Goal: Task Accomplishment & Management: Use online tool/utility

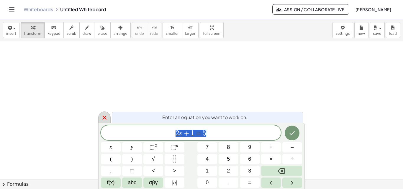
click at [101, 119] on div at bounding box center [104, 117] width 12 height 12
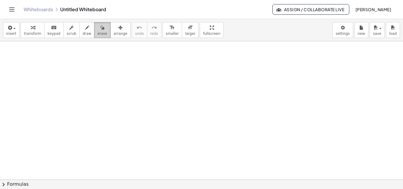
click at [94, 30] on button "erase" at bounding box center [102, 30] width 16 height 16
click at [85, 30] on icon "button" at bounding box center [87, 27] width 4 height 7
drag, startPoint x: 8, startPoint y: 57, endPoint x: 13, endPoint y: 55, distance: 4.9
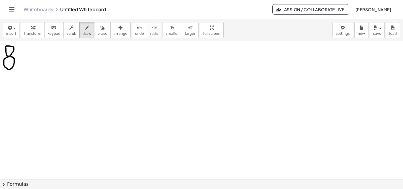
drag, startPoint x: 26, startPoint y: 44, endPoint x: 17, endPoint y: 70, distance: 28.3
drag, startPoint x: 30, startPoint y: 50, endPoint x: 30, endPoint y: 64, distance: 13.6
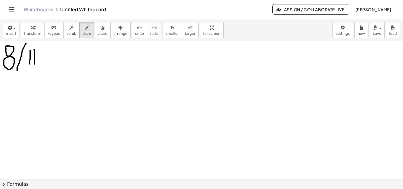
drag, startPoint x: 34, startPoint y: 50, endPoint x: 38, endPoint y: 56, distance: 7.3
drag, startPoint x: 47, startPoint y: 43, endPoint x: 39, endPoint y: 76, distance: 33.0
drag, startPoint x: 50, startPoint y: 53, endPoint x: 58, endPoint y: 61, distance: 11.7
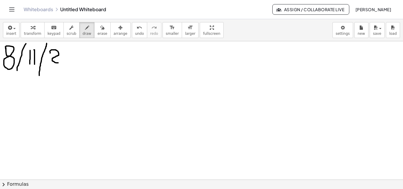
drag, startPoint x: 67, startPoint y: 49, endPoint x: 62, endPoint y: 63, distance: 14.8
drag, startPoint x: 73, startPoint y: 45, endPoint x: 0, endPoint y: 75, distance: 79.1
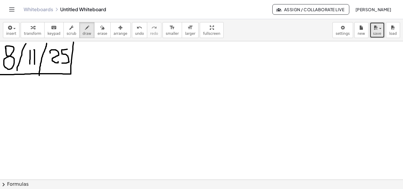
click at [378, 27] on icon "button" at bounding box center [375, 27] width 5 height 7
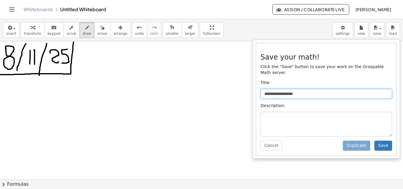
click at [314, 89] on input "**********" at bounding box center [326, 94] width 132 height 10
drag, startPoint x: 311, startPoint y: 89, endPoint x: 261, endPoint y: 89, distance: 49.6
click at [261, 89] on input "**********" at bounding box center [326, 94] width 132 height 10
click at [270, 90] on input "**********" at bounding box center [326, 94] width 132 height 10
type input "**********"
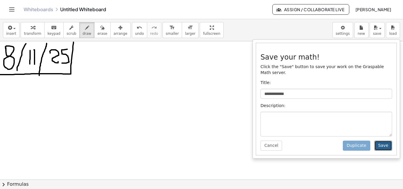
click at [387, 141] on button "Save" at bounding box center [383, 146] width 18 height 10
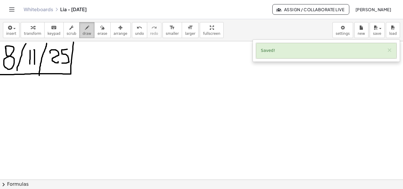
click at [83, 32] on span "draw" at bounding box center [87, 34] width 9 height 4
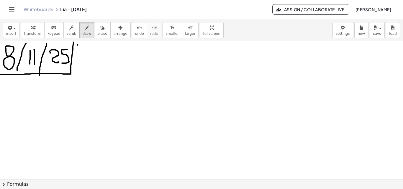
drag, startPoint x: 13, startPoint y: 81, endPoint x: 24, endPoint y: 82, distance: 10.6
drag, startPoint x: 24, startPoint y: 88, endPoint x: 28, endPoint y: 93, distance: 6.3
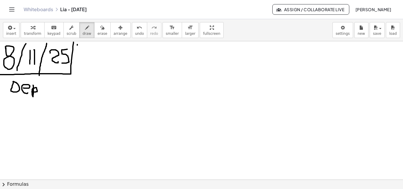
drag, startPoint x: 33, startPoint y: 85, endPoint x: 32, endPoint y: 92, distance: 6.6
drag, startPoint x: 43, startPoint y: 89, endPoint x: 47, endPoint y: 92, distance: 4.8
click at [94, 26] on button "erase" at bounding box center [102, 30] width 16 height 16
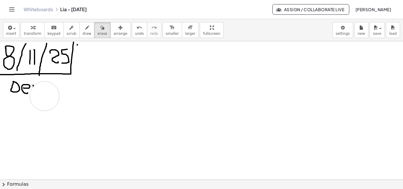
drag, startPoint x: 62, startPoint y: 111, endPoint x: 44, endPoint y: 94, distance: 25.7
click at [85, 30] on icon "button" at bounding box center [87, 27] width 4 height 7
drag, startPoint x: 34, startPoint y: 86, endPoint x: 35, endPoint y: 91, distance: 4.5
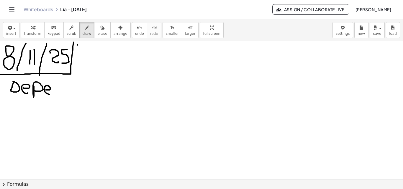
drag, startPoint x: 46, startPoint y: 90, endPoint x: 50, endPoint y: 93, distance: 4.8
drag, startPoint x: 55, startPoint y: 87, endPoint x: 70, endPoint y: 88, distance: 15.1
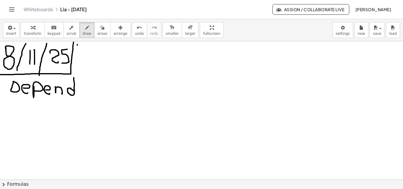
drag, startPoint x: 74, startPoint y: 91, endPoint x: 77, endPoint y: 86, distance: 5.7
drag, startPoint x: 77, startPoint y: 89, endPoint x: 81, endPoint y: 90, distance: 3.6
drag, startPoint x: 85, startPoint y: 88, endPoint x: 92, endPoint y: 95, distance: 9.6
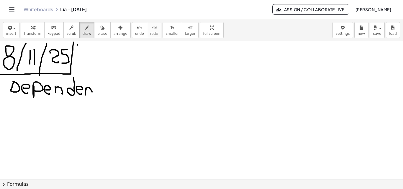
drag, startPoint x: 97, startPoint y: 79, endPoint x: 101, endPoint y: 95, distance: 16.3
drag, startPoint x: 94, startPoint y: 87, endPoint x: 99, endPoint y: 86, distance: 5.6
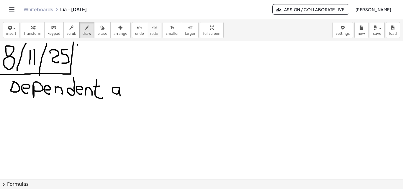
drag, startPoint x: 117, startPoint y: 87, endPoint x: 120, endPoint y: 96, distance: 9.0
drag, startPoint x: 122, startPoint y: 89, endPoint x: 127, endPoint y: 95, distance: 8.6
drag, startPoint x: 136, startPoint y: 91, endPoint x: 136, endPoint y: 82, distance: 9.2
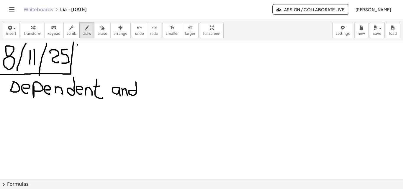
drag, startPoint x: 148, startPoint y: 78, endPoint x: 151, endPoint y: 96, distance: 17.7
drag, startPoint x: 153, startPoint y: 89, endPoint x: 160, endPoint y: 96, distance: 9.8
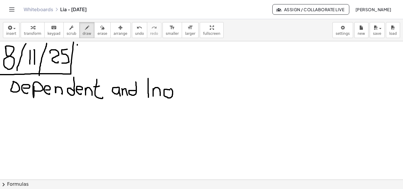
drag, startPoint x: 173, startPoint y: 91, endPoint x: 170, endPoint y: 78, distance: 13.1
drag, startPoint x: 176, startPoint y: 91, endPoint x: 181, endPoint y: 93, distance: 6.2
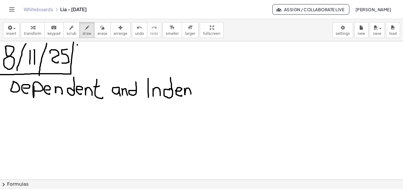
drag, startPoint x: 184, startPoint y: 89, endPoint x: 190, endPoint y: 94, distance: 7.3
drag, startPoint x: 194, startPoint y: 88, endPoint x: 194, endPoint y: 91, distance: 3.0
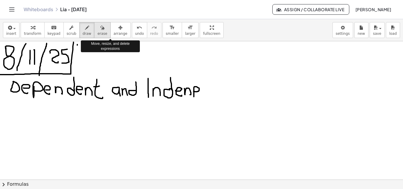
click at [97, 29] on div "button" at bounding box center [102, 27] width 10 height 7
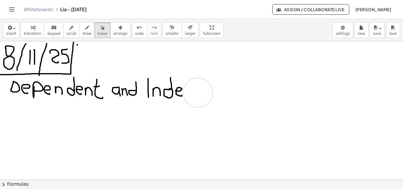
drag, startPoint x: 207, startPoint y: 93, endPoint x: 196, endPoint y: 88, distance: 11.2
click at [83, 26] on div "button" at bounding box center [87, 27] width 9 height 7
drag, startPoint x: 202, startPoint y: 90, endPoint x: 207, endPoint y: 95, distance: 7.1
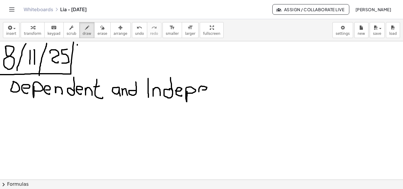
drag, startPoint x: 212, startPoint y: 88, endPoint x: 228, endPoint y: 91, distance: 16.4
drag, startPoint x: 225, startPoint y: 89, endPoint x: 225, endPoint y: 82, distance: 6.5
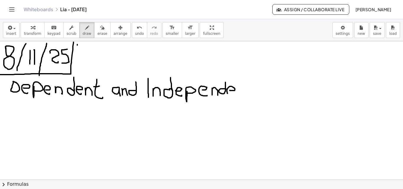
drag, startPoint x: 231, startPoint y: 91, endPoint x: 235, endPoint y: 94, distance: 5.6
drag, startPoint x: 237, startPoint y: 90, endPoint x: 245, endPoint y: 95, distance: 9.2
drag, startPoint x: 251, startPoint y: 80, endPoint x: 250, endPoint y: 95, distance: 14.8
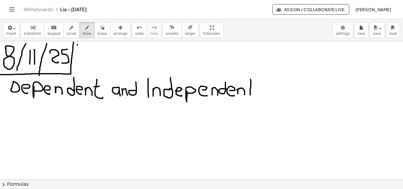
drag, startPoint x: 247, startPoint y: 88, endPoint x: 254, endPoint y: 88, distance: 6.8
drag
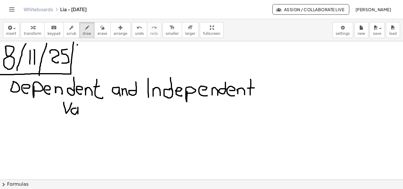
drag, startPoint x: 101, startPoint y: 109, endPoint x: 112, endPoint y: 112, distance: 11.6
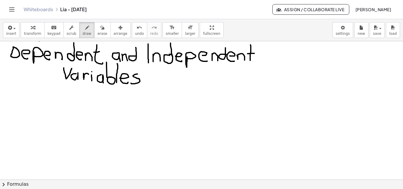
scroll to position [34, 0]
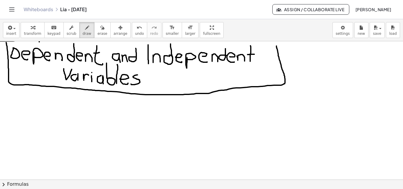
drag, startPoint x: 6, startPoint y: 43, endPoint x: 276, endPoint y: 46, distance: 270.2
click at [276, 46] on div at bounding box center [201, 165] width 403 height 315
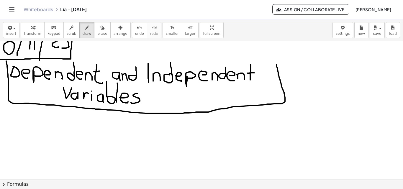
scroll to position [6, 0]
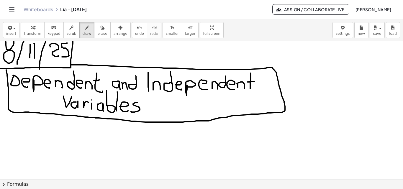
drag, startPoint x: 276, startPoint y: 73, endPoint x: 71, endPoint y: 65, distance: 205.5
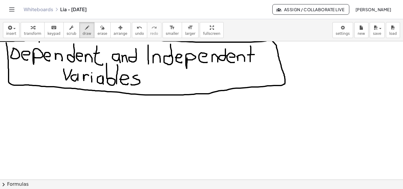
scroll to position [34, 0]
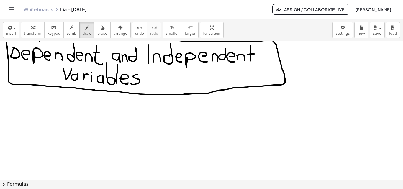
drag, startPoint x: 40, startPoint y: 102, endPoint x: 42, endPoint y: 110, distance: 8.9
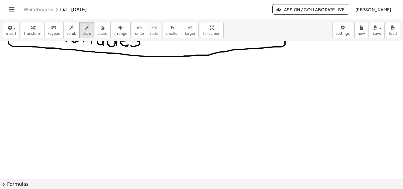
scroll to position [73, 0]
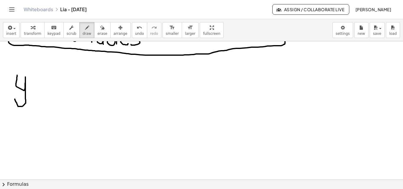
drag, startPoint x: 17, startPoint y: 75, endPoint x: 15, endPoint y: 99, distance: 24.0
click at [15, 99] on div at bounding box center [201, 106] width 403 height 277
drag, startPoint x: 31, startPoint y: 85, endPoint x: 40, endPoint y: 86, distance: 9.2
click at [40, 86] on div at bounding box center [201, 106] width 403 height 277
drag, startPoint x: 32, startPoint y: 93, endPoint x: 40, endPoint y: 94, distance: 8.6
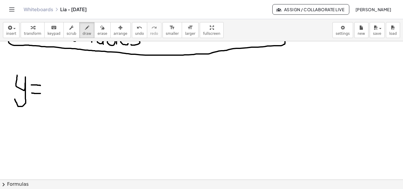
click at [40, 94] on div at bounding box center [201, 106] width 403 height 277
drag, startPoint x: 47, startPoint y: 78, endPoint x: 61, endPoint y: 85, distance: 15.8
click at [47, 94] on div at bounding box center [201, 106] width 403 height 277
drag, startPoint x: 63, startPoint y: 78, endPoint x: 75, endPoint y: 87, distance: 14.7
click at [75, 95] on div at bounding box center [201, 106] width 403 height 277
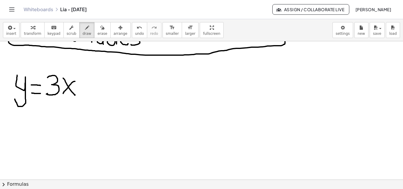
drag, startPoint x: 75, startPoint y: 81, endPoint x: 63, endPoint y: 95, distance: 18.6
click at [63, 95] on div at bounding box center [201, 106] width 403 height 277
drag, startPoint x: 87, startPoint y: 82, endPoint x: 85, endPoint y: 90, distance: 8.7
click at [88, 94] on div at bounding box center [201, 106] width 403 height 277
drag, startPoint x: 83, startPoint y: 87, endPoint x: 93, endPoint y: 86, distance: 10.4
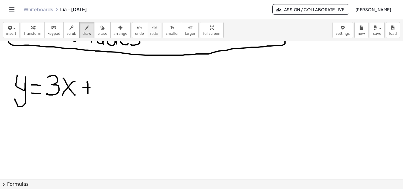
click at [93, 87] on div at bounding box center [201, 106] width 403 height 277
drag, startPoint x: 99, startPoint y: 77, endPoint x: 113, endPoint y: 99, distance: 25.4
click at [108, 104] on div at bounding box center [201, 106] width 403 height 277
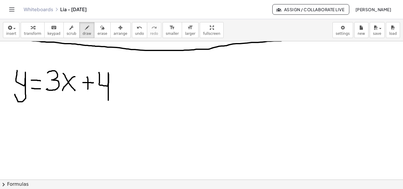
scroll to position [78, 0]
click at [61, 81] on div at bounding box center [201, 101] width 403 height 277
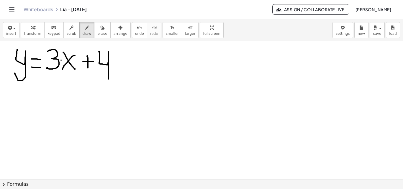
scroll to position [76, 0]
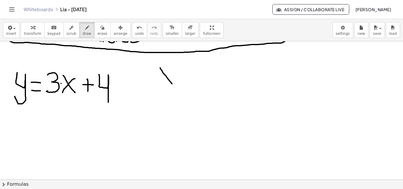
drag, startPoint x: 160, startPoint y: 68, endPoint x: 173, endPoint y: 78, distance: 16.5
click at [174, 85] on div at bounding box center [201, 103] width 403 height 277
drag, startPoint x: 172, startPoint y: 70, endPoint x: 158, endPoint y: 83, distance: 18.8
click at [159, 84] on div at bounding box center [201, 103] width 403 height 277
drag, startPoint x: 159, startPoint y: 96, endPoint x: 162, endPoint y: 81, distance: 16.0
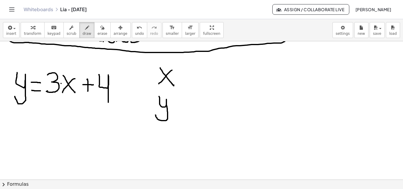
click at [155, 114] on div at bounding box center [201, 103] width 403 height 277
drag, startPoint x: 152, startPoint y: 59, endPoint x: 156, endPoint y: 56, distance: 5.2
click at [156, 56] on div at bounding box center [201, 103] width 403 height 277
drag, startPoint x: 160, startPoint y: 60, endPoint x: 163, endPoint y: 61, distance: 3.1
click at [162, 63] on div at bounding box center [201, 103] width 403 height 277
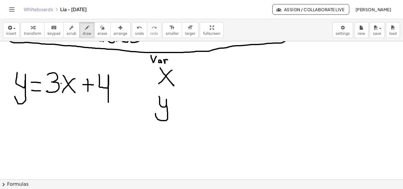
drag, startPoint x: 164, startPoint y: 61, endPoint x: 168, endPoint y: 60, distance: 3.5
click at [168, 60] on div at bounding box center [201, 103] width 403 height 277
click at [170, 62] on div at bounding box center [201, 103] width 403 height 277
click at [170, 55] on div at bounding box center [201, 103] width 403 height 277
click at [177, 63] on div at bounding box center [201, 103] width 403 height 277
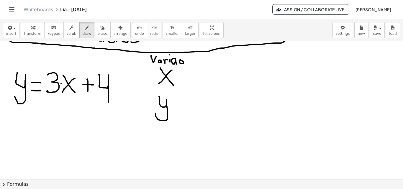
drag, startPoint x: 181, startPoint y: 60, endPoint x: 180, endPoint y: 56, distance: 3.6
click at [180, 56] on div at bounding box center [201, 103] width 403 height 277
drag, startPoint x: 184, startPoint y: 55, endPoint x: 186, endPoint y: 63, distance: 7.2
click at [186, 63] on div at bounding box center [201, 103] width 403 height 277
drag, startPoint x: 189, startPoint y: 60, endPoint x: 194, endPoint y: 61, distance: 4.8
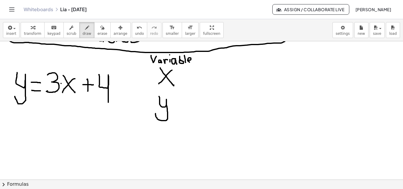
click at [191, 62] on div at bounding box center [201, 103] width 403 height 277
drag, startPoint x: 198, startPoint y: 58, endPoint x: 194, endPoint y: 63, distance: 6.1
click at [194, 63] on div at bounding box center [201, 103] width 403 height 277
drag, startPoint x: 200, startPoint y: 52, endPoint x: 150, endPoint y: 53, distance: 50.5
click at [150, 53] on div at bounding box center [201, 103] width 403 height 277
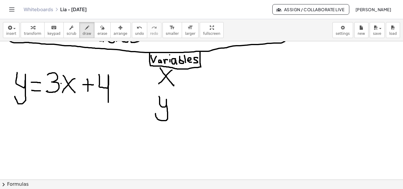
drag, startPoint x: 143, startPoint y: 73, endPoint x: 143, endPoint y: 63, distance: 10.0
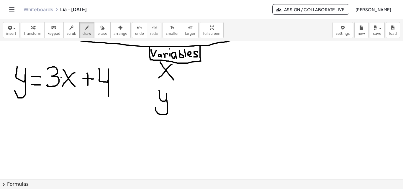
scroll to position [81, 0]
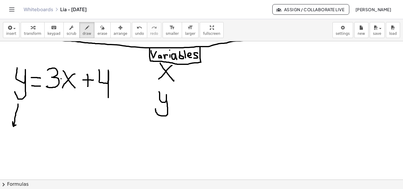
drag, startPoint x: 18, startPoint y: 104, endPoint x: 20, endPoint y: 119, distance: 14.6
click at [16, 124] on div at bounding box center [201, 99] width 403 height 277
drag, startPoint x: 69, startPoint y: 94, endPoint x: 76, endPoint y: 125, distance: 32.1
click at [76, 125] on div at bounding box center [201, 99] width 403 height 277
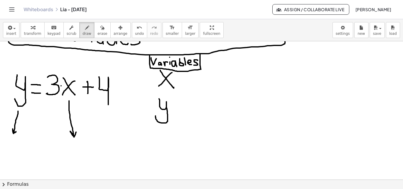
scroll to position [74, 0]
drag, startPoint x: 24, startPoint y: 113, endPoint x: 25, endPoint y: 120, distance: 7.2
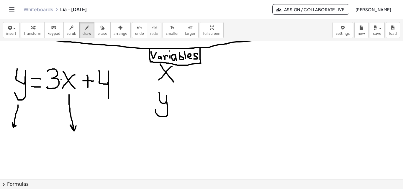
scroll to position [84, 0]
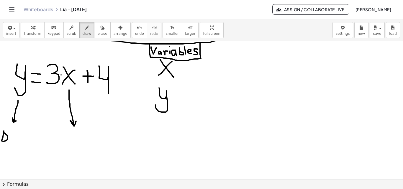
click at [4, 133] on div at bounding box center [201, 164] width 403 height 415
drag, startPoint x: 10, startPoint y: 141, endPoint x: 11, endPoint y: 144, distance: 3.2
click at [11, 144] on div at bounding box center [201, 164] width 403 height 415
drag, startPoint x: 15, startPoint y: 140, endPoint x: 16, endPoint y: 143, distance: 3.6
click at [16, 143] on div at bounding box center [201, 164] width 403 height 415
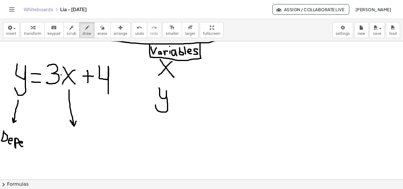
drag, startPoint x: 21, startPoint y: 143, endPoint x: 24, endPoint y: 144, distance: 3.6
click at [23, 146] on div at bounding box center [201, 164] width 403 height 415
drag, startPoint x: 24, startPoint y: 144, endPoint x: 29, endPoint y: 145, distance: 5.4
click at [28, 146] on div at bounding box center [201, 164] width 403 height 415
click at [32, 141] on div at bounding box center [201, 164] width 403 height 415
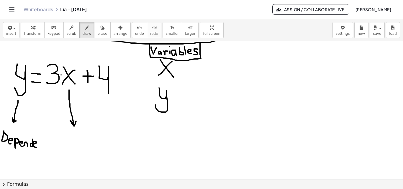
drag, startPoint x: 34, startPoint y: 144, endPoint x: 37, endPoint y: 146, distance: 3.4
click at [36, 147] on div at bounding box center [201, 164] width 403 height 415
drag, startPoint x: 38, startPoint y: 144, endPoint x: 44, endPoint y: 145, distance: 6.3
click at [42, 148] on div at bounding box center [201, 164] width 403 height 415
drag, startPoint x: 45, startPoint y: 141, endPoint x: 47, endPoint y: 149, distance: 8.2
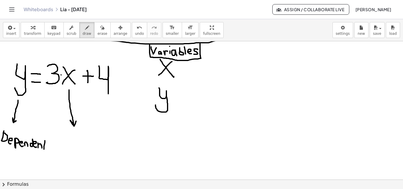
click at [47, 149] on div at bounding box center [201, 164] width 403 height 415
drag, startPoint x: 43, startPoint y: 143, endPoint x: 46, endPoint y: 143, distance: 3.6
click at [46, 143] on div at bounding box center [201, 164] width 403 height 415
drag, startPoint x: 31, startPoint y: 74, endPoint x: 41, endPoint y: 74, distance: 9.7
click at [41, 74] on div at bounding box center [201, 164] width 403 height 415
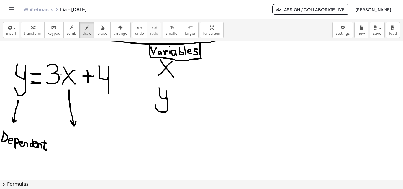
drag, startPoint x: 31, startPoint y: 83, endPoint x: 41, endPoint y: 83, distance: 9.7
click at [41, 83] on div at bounding box center [201, 164] width 403 height 415
drag, startPoint x: 31, startPoint y: 74, endPoint x: 37, endPoint y: 73, distance: 6.2
click at [37, 73] on div at bounding box center [201, 164] width 403 height 415
click at [71, 138] on div at bounding box center [201, 164] width 403 height 415
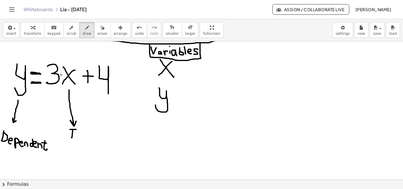
drag, startPoint x: 70, startPoint y: 129, endPoint x: 76, endPoint y: 129, distance: 6.2
click at [76, 129] on div at bounding box center [201, 164] width 403 height 415
click at [75, 137] on div at bounding box center [201, 164] width 403 height 415
drag, startPoint x: 77, startPoint y: 135, endPoint x: 81, endPoint y: 137, distance: 4.9
click at [81, 137] on div at bounding box center [201, 164] width 403 height 415
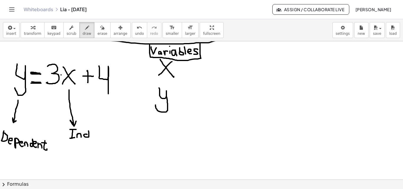
drag, startPoint x: 87, startPoint y: 135, endPoint x: 88, endPoint y: 130, distance: 4.2
click at [88, 127] on div at bounding box center [201, 164] width 403 height 415
drag, startPoint x: 92, startPoint y: 134, endPoint x: 92, endPoint y: 137, distance: 3.6
click at [92, 137] on div at bounding box center [201, 164] width 403 height 415
drag, startPoint x: 97, startPoint y: 139, endPoint x: 99, endPoint y: 134, distance: 5.3
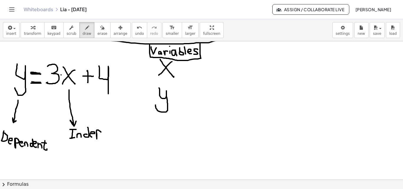
click at [99, 134] on div at bounding box center [201, 164] width 403 height 415
drag, startPoint x: 107, startPoint y: 133, endPoint x: 106, endPoint y: 136, distance: 3.4
click at [106, 137] on div at bounding box center [201, 164] width 403 height 415
drag, startPoint x: 110, startPoint y: 137, endPoint x: 114, endPoint y: 137, distance: 4.8
click at [114, 137] on div at bounding box center [201, 164] width 403 height 415
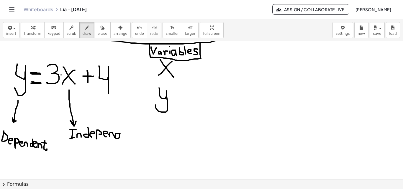
drag, startPoint x: 120, startPoint y: 133, endPoint x: 119, endPoint y: 128, distance: 5.8
click at [119, 128] on div at bounding box center [201, 164] width 403 height 415
click at [124, 138] on div at bounding box center [201, 164] width 403 height 415
drag, startPoint x: 127, startPoint y: 139, endPoint x: 132, endPoint y: 138, distance: 4.7
click at [132, 138] on div at bounding box center [201, 164] width 403 height 415
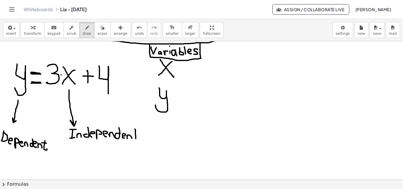
drag, startPoint x: 135, startPoint y: 129, endPoint x: 136, endPoint y: 139, distance: 9.5
click at [136, 139] on div at bounding box center [201, 164] width 403 height 415
drag, startPoint x: 133, startPoint y: 134, endPoint x: 139, endPoint y: 135, distance: 5.4
click at [139, 135] on div at bounding box center [201, 164] width 403 height 415
click at [62, 76] on div at bounding box center [201, 164] width 403 height 415
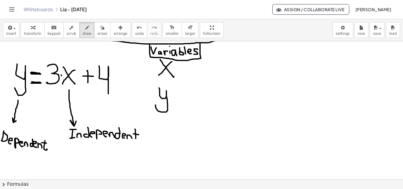
click at [62, 76] on div at bounding box center [201, 164] width 403 height 415
click at [61, 76] on div at bounding box center [201, 164] width 403 height 415
click at [61, 75] on div at bounding box center [201, 164] width 403 height 415
click at [62, 75] on div at bounding box center [201, 164] width 403 height 415
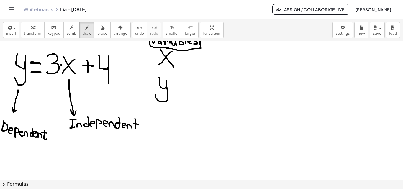
scroll to position [91, 0]
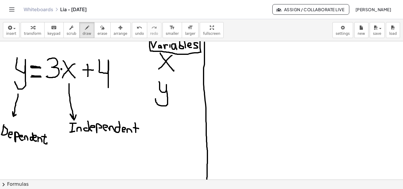
drag, startPoint x: 204, startPoint y: 42, endPoint x: 206, endPoint y: 170, distance: 128.0
click at [206, 170] on div at bounding box center [201, 158] width 403 height 415
drag, startPoint x: 212, startPoint y: 45, endPoint x: 220, endPoint y: 52, distance: 10.7
click at [220, 55] on div at bounding box center [201, 158] width 403 height 415
drag, startPoint x: 220, startPoint y: 45, endPoint x: 211, endPoint y: 54, distance: 12.5
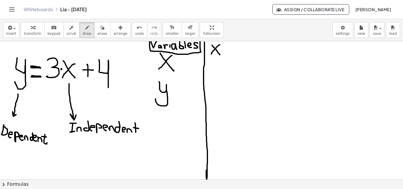
click at [211, 54] on div at bounding box center [201, 158] width 403 height 415
drag, startPoint x: 223, startPoint y: 48, endPoint x: 226, endPoint y: 48, distance: 3.0
click at [226, 48] on div at bounding box center [201, 158] width 403 height 415
drag, startPoint x: 222, startPoint y: 51, endPoint x: 228, endPoint y: 50, distance: 5.9
click at [226, 51] on div at bounding box center [201, 158] width 403 height 415
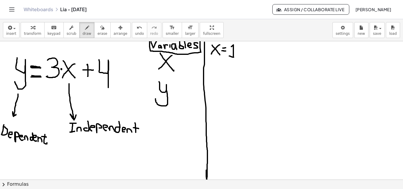
drag, startPoint x: 231, startPoint y: 47, endPoint x: 235, endPoint y: 56, distance: 10.0
click at [235, 56] on div at bounding box center [201, 158] width 403 height 415
drag, startPoint x: 210, startPoint y: 65, endPoint x: 210, endPoint y: 80, distance: 14.7
click at [210, 80] on div at bounding box center [201, 158] width 403 height 415
click at [220, 70] on div at bounding box center [201, 158] width 403 height 415
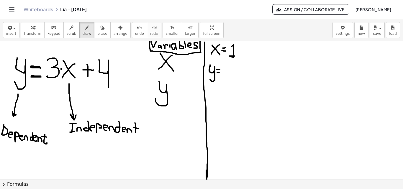
click at [219, 72] on div at bounding box center [201, 158] width 403 height 415
drag, startPoint x: 224, startPoint y: 68, endPoint x: 225, endPoint y: 77, distance: 8.9
click at [225, 77] on div at bounding box center [201, 158] width 403 height 415
drag, startPoint x: 235, startPoint y: 68, endPoint x: 244, endPoint y: 75, distance: 11.9
click at [244, 76] on div at bounding box center [201, 158] width 403 height 415
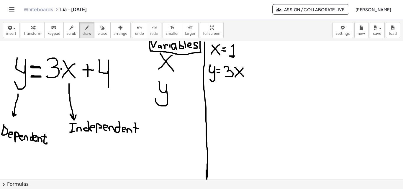
drag, startPoint x: 243, startPoint y: 68, endPoint x: 236, endPoint y: 76, distance: 10.9
click at [235, 77] on div at bounding box center [201, 158] width 403 height 415
drag, startPoint x: 251, startPoint y: 70, endPoint x: 250, endPoint y: 77, distance: 7.1
click at [250, 77] on div at bounding box center [201, 158] width 403 height 415
drag, startPoint x: 249, startPoint y: 73, endPoint x: 253, endPoint y: 73, distance: 4.4
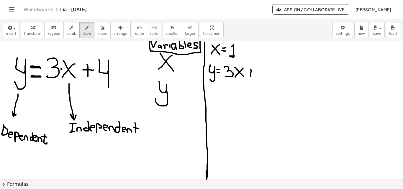
click at [253, 73] on div at bounding box center [201, 158] width 403 height 415
drag, startPoint x: 257, startPoint y: 73, endPoint x: 263, endPoint y: 79, distance: 8.4
click at [263, 79] on div at bounding box center [201, 158] width 403 height 415
drag, startPoint x: 208, startPoint y: 88, endPoint x: 212, endPoint y: 98, distance: 10.7
click at [209, 100] on div at bounding box center [201, 158] width 403 height 415
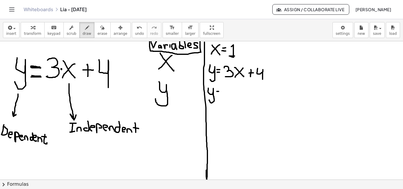
click at [219, 91] on div at bounding box center [201, 158] width 403 height 415
drag, startPoint x: 217, startPoint y: 94, endPoint x: 220, endPoint y: 94, distance: 3.2
click at [220, 94] on div at bounding box center [201, 158] width 403 height 415
drag, startPoint x: 223, startPoint y: 90, endPoint x: 224, endPoint y: 100, distance: 9.8
click at [224, 100] on div at bounding box center [201, 158] width 403 height 415
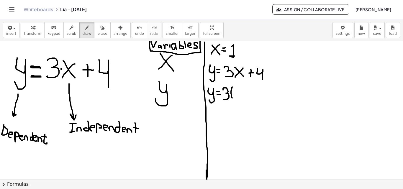
drag, startPoint x: 232, startPoint y: 87, endPoint x: 234, endPoint y: 101, distance: 13.7
click at [234, 101] on div at bounding box center [201, 158] width 403 height 415
drag, startPoint x: 236, startPoint y: 89, endPoint x: 239, endPoint y: 94, distance: 5.8
click at [239, 97] on div at bounding box center [201, 158] width 403 height 415
drag, startPoint x: 240, startPoint y: 86, endPoint x: 242, endPoint y: 99, distance: 12.7
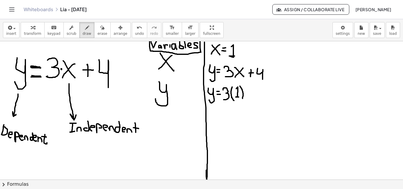
click at [242, 99] on div at bounding box center [201, 158] width 403 height 415
drag, startPoint x: 210, startPoint y: 58, endPoint x: 240, endPoint y: 44, distance: 33.3
click at [240, 44] on div at bounding box center [201, 158] width 403 height 415
drag, startPoint x: 249, startPoint y: 87, endPoint x: 250, endPoint y: 98, distance: 10.9
click at [250, 99] on div at bounding box center [201, 158] width 403 height 415
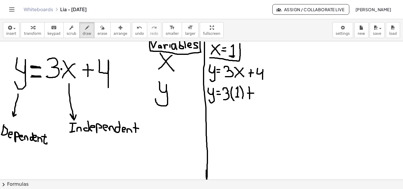
drag, startPoint x: 247, startPoint y: 93, endPoint x: 254, endPoint y: 93, distance: 6.2
click at [254, 93] on div at bounding box center [201, 158] width 403 height 415
drag, startPoint x: 257, startPoint y: 89, endPoint x: 245, endPoint y: 105, distance: 20.2
click at [260, 100] on div at bounding box center [201, 158] width 403 height 415
drag, startPoint x: 211, startPoint y: 110, endPoint x: 209, endPoint y: 119, distance: 9.0
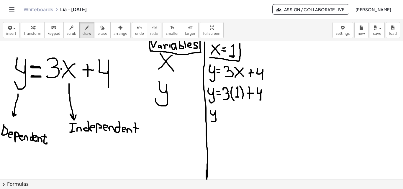
click at [209, 119] on div at bounding box center [201, 158] width 403 height 415
click at [222, 114] on div at bounding box center [201, 158] width 403 height 415
drag, startPoint x: 220, startPoint y: 116, endPoint x: 223, endPoint y: 111, distance: 6.0
click at [222, 116] on div at bounding box center [201, 158] width 403 height 415
drag, startPoint x: 230, startPoint y: 108, endPoint x: 229, endPoint y: 114, distance: 6.2
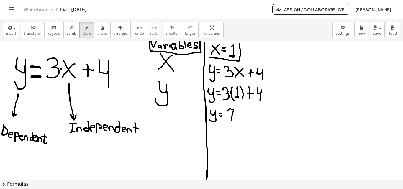
click at [231, 121] on div at bounding box center [201, 158] width 403 height 415
drag, startPoint x: 228, startPoint y: 114, endPoint x: 233, endPoint y: 114, distance: 5.1
click at [233, 114] on div at bounding box center [201, 158] width 403 height 415
drag, startPoint x: 214, startPoint y: 126, endPoint x: 240, endPoint y: 107, distance: 32.5
click at [240, 107] on div at bounding box center [201, 158] width 403 height 415
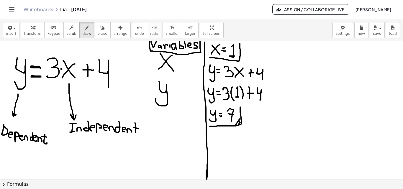
drag, startPoint x: 240, startPoint y: 119, endPoint x: 240, endPoint y: 124, distance: 5.6
click at [240, 124] on div at bounding box center [201, 158] width 403 height 415
drag, startPoint x: 281, startPoint y: 41, endPoint x: 283, endPoint y: 118, distance: 76.7
click at [283, 127] on div at bounding box center [201, 158] width 403 height 415
drag, startPoint x: 289, startPoint y: 47, endPoint x: 296, endPoint y: 53, distance: 8.8
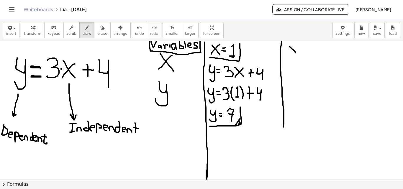
click at [296, 53] on div at bounding box center [201, 158] width 403 height 415
drag, startPoint x: 296, startPoint y: 47, endPoint x: 291, endPoint y: 52, distance: 7.3
click at [291, 52] on div at bounding box center [201, 158] width 403 height 415
click at [301, 48] on div at bounding box center [201, 158] width 403 height 415
click at [301, 50] on div at bounding box center [201, 158] width 403 height 415
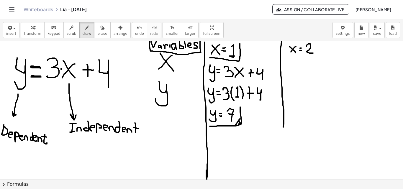
drag, startPoint x: 306, startPoint y: 47, endPoint x: 313, endPoint y: 53, distance: 9.4
click at [313, 53] on div at bounding box center [201, 158] width 403 height 415
drag, startPoint x: 292, startPoint y: 57, endPoint x: 318, endPoint y: 44, distance: 29.0
click at [318, 44] on div at bounding box center [201, 158] width 403 height 415
drag, startPoint x: 286, startPoint y: 67, endPoint x: 286, endPoint y: 81, distance: 13.9
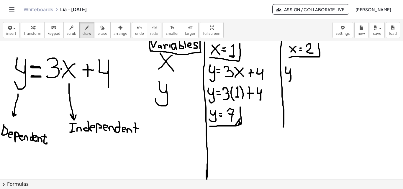
click at [286, 81] on div at bounding box center [201, 158] width 403 height 415
click at [300, 72] on div at bounding box center [201, 158] width 403 height 415
click at [299, 75] on div at bounding box center [201, 158] width 403 height 415
drag, startPoint x: 302, startPoint y: 70, endPoint x: 304, endPoint y: 78, distance: 9.1
click at [304, 78] on div at bounding box center [201, 158] width 403 height 415
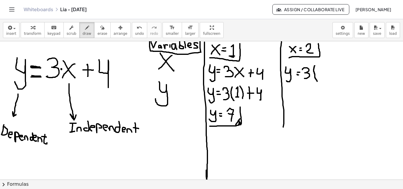
drag, startPoint x: 315, startPoint y: 66, endPoint x: 317, endPoint y: 83, distance: 17.0
click at [317, 82] on div at bounding box center [201, 158] width 403 height 415
drag, startPoint x: 317, startPoint y: 69, endPoint x: 323, endPoint y: 74, distance: 8.2
click at [323, 75] on div at bounding box center [201, 158] width 403 height 415
drag, startPoint x: 325, startPoint y: 66, endPoint x: 328, endPoint y: 80, distance: 14.2
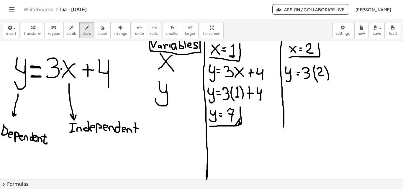
click at [328, 80] on div at bounding box center [201, 158] width 403 height 415
drag, startPoint x: 334, startPoint y: 67, endPoint x: 334, endPoint y: 74, distance: 7.4
click at [334, 75] on div at bounding box center [201, 158] width 403 height 415
drag, startPoint x: 333, startPoint y: 71, endPoint x: 338, endPoint y: 71, distance: 5.3
click at [338, 71] on div at bounding box center [201, 158] width 403 height 415
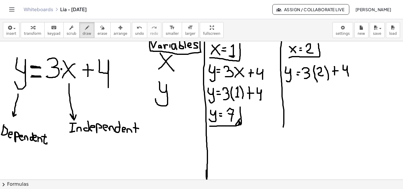
drag, startPoint x: 343, startPoint y: 65, endPoint x: 349, endPoint y: 78, distance: 13.6
click at [349, 78] on div at bounding box center [201, 158] width 403 height 415
drag, startPoint x: 288, startPoint y: 94, endPoint x: 289, endPoint y: 100, distance: 5.4
click at [288, 101] on div at bounding box center [201, 158] width 403 height 415
click at [298, 93] on div at bounding box center [201, 158] width 403 height 415
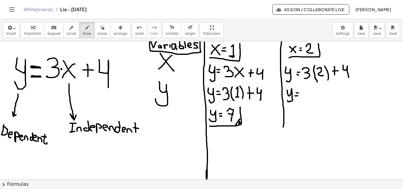
click at [298, 96] on div at bounding box center [201, 158] width 403 height 415
drag, startPoint x: 310, startPoint y: 91, endPoint x: 309, endPoint y: 97, distance: 6.6
click at [309, 97] on div at bounding box center [201, 158] width 403 height 415
drag, startPoint x: 323, startPoint y: 99, endPoint x: 320, endPoint y: 95, distance: 5.0
click at [322, 99] on div at bounding box center [201, 158] width 403 height 415
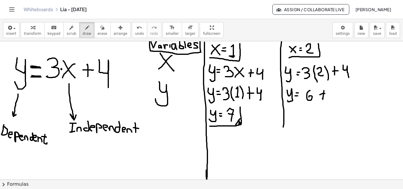
drag, startPoint x: 320, startPoint y: 95, endPoint x: 326, endPoint y: 94, distance: 6.3
click at [326, 94] on div at bounding box center [201, 158] width 403 height 415
drag, startPoint x: 329, startPoint y: 87, endPoint x: 334, endPoint y: 99, distance: 12.3
click at [334, 99] on div at bounding box center [201, 158] width 403 height 415
drag, startPoint x: 290, startPoint y: 110, endPoint x: 291, endPoint y: 118, distance: 8.6
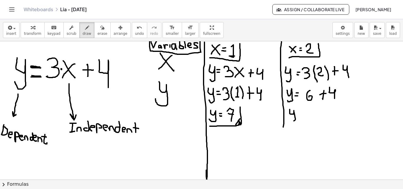
click at [289, 120] on div at bounding box center [201, 158] width 403 height 415
click at [301, 113] on div at bounding box center [201, 158] width 403 height 415
click at [300, 116] on div at bounding box center [201, 158] width 403 height 415
drag, startPoint x: 307, startPoint y: 110, endPoint x: 307, endPoint y: 116, distance: 6.2
click at [307, 116] on div at bounding box center [201, 158] width 403 height 415
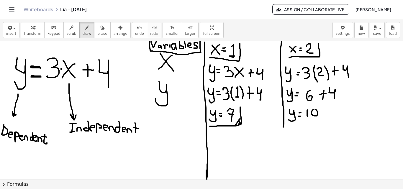
drag, startPoint x: 314, startPoint y: 109, endPoint x: 311, endPoint y: 111, distance: 3.2
click at [313, 110] on div at bounding box center [201, 158] width 403 height 415
drag, startPoint x: 290, startPoint y: 126, endPoint x: 321, endPoint y: 109, distance: 34.7
click at [321, 109] on div at bounding box center [201, 158] width 403 height 415
click at [322, 120] on div at bounding box center [201, 158] width 403 height 415
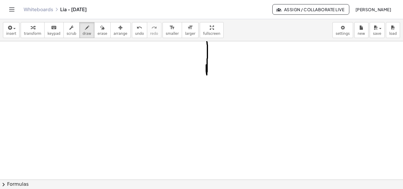
scroll to position [199, 0]
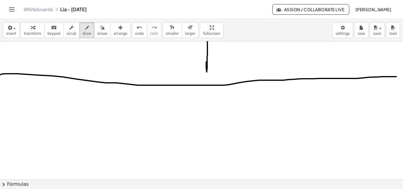
drag, startPoint x: 5, startPoint y: 74, endPoint x: 395, endPoint y: 77, distance: 389.7
click at [401, 76] on html "Graspable Math Activities Get Started Activity Bank Assigned Work Classes White…" at bounding box center [201, 94] width 403 height 189
drag, startPoint x: 207, startPoint y: 70, endPoint x: 207, endPoint y: 81, distance: 10.9
click at [207, 81] on div at bounding box center [205, 49] width 411 height 415
drag, startPoint x: 115, startPoint y: 58, endPoint x: 115, endPoint y: 66, distance: 8.0
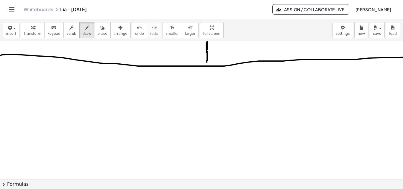
scroll to position [220, 0]
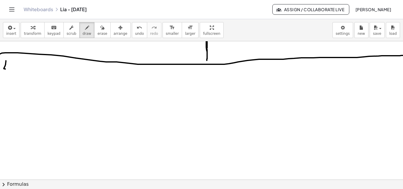
drag, startPoint x: 6, startPoint y: 61, endPoint x: 11, endPoint y: 69, distance: 9.9
click at [11, 69] on div at bounding box center [205, 29] width 411 height 415
click at [11, 63] on div at bounding box center [205, 29] width 411 height 415
drag, startPoint x: 10, startPoint y: 59, endPoint x: 14, endPoint y: 60, distance: 3.8
click at [11, 59] on div at bounding box center [205, 29] width 411 height 415
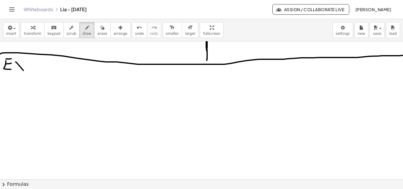
drag, startPoint x: 16, startPoint y: 62, endPoint x: 26, endPoint y: 67, distance: 10.6
click at [27, 74] on div at bounding box center [205, 29] width 411 height 415
drag, startPoint x: 24, startPoint y: 66, endPoint x: 17, endPoint y: 73, distance: 10.0
click at [17, 73] on div at bounding box center [205, 29] width 411 height 415
drag, startPoint x: 41, startPoint y: 60, endPoint x: 46, endPoint y: 71, distance: 12.0
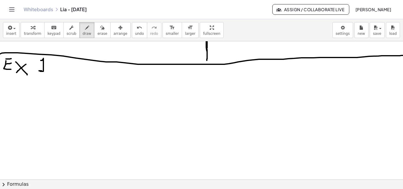
click at [46, 71] on div at bounding box center [205, 29] width 411 height 415
drag, startPoint x: 4, startPoint y: 78, endPoint x: 70, endPoint y: 54, distance: 70.9
click at [52, 56] on div at bounding box center [205, 29] width 411 height 415
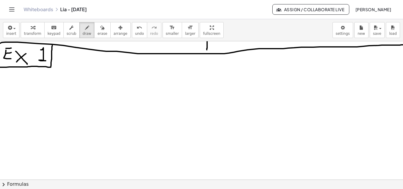
scroll to position [233, 0]
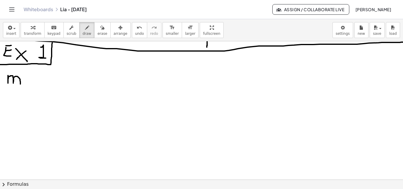
drag, startPoint x: 8, startPoint y: 76, endPoint x: 20, endPoint y: 84, distance: 15.1
click at [20, 84] on div at bounding box center [205, 15] width 411 height 415
click at [27, 78] on div at bounding box center [205, 15] width 411 height 415
click at [26, 82] on div at bounding box center [205, 15] width 411 height 415
drag, startPoint x: 33, startPoint y: 75, endPoint x: 33, endPoint y: 86, distance: 10.6
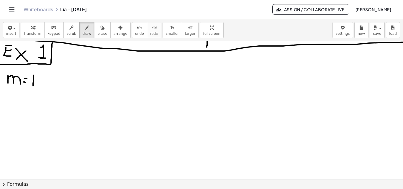
click at [33, 86] on div at bounding box center [205, 15] width 411 height 415
drag, startPoint x: 36, startPoint y: 76, endPoint x: 36, endPoint y: 86, distance: 10.6
click at [36, 86] on div at bounding box center [205, 15] width 411 height 415
drag, startPoint x: 30, startPoint y: 78, endPoint x: 37, endPoint y: 80, distance: 7.0
click at [38, 78] on div at bounding box center [205, 15] width 411 height 415
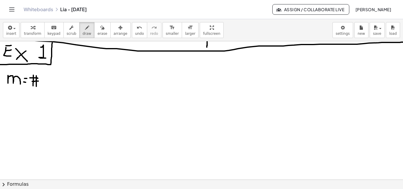
drag, startPoint x: 32, startPoint y: 81, endPoint x: 38, endPoint y: 81, distance: 6.2
click at [38, 81] on div at bounding box center [205, 15] width 411 height 415
drag, startPoint x: 49, startPoint y: 79, endPoint x: 51, endPoint y: 85, distance: 6.6
click at [50, 86] on div at bounding box center [205, 15] width 411 height 415
drag, startPoint x: 56, startPoint y: 81, endPoint x: 57, endPoint y: 83, distance: 3.2
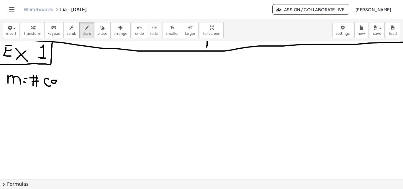
click at [57, 83] on div at bounding box center [205, 15] width 411 height 415
drag, startPoint x: 59, startPoint y: 81, endPoint x: 63, endPoint y: 84, distance: 5.7
click at [64, 85] on div at bounding box center [205, 15] width 411 height 415
drag, startPoint x: 65, startPoint y: 81, endPoint x: 68, endPoint y: 76, distance: 5.9
click at [68, 76] on div at bounding box center [205, 15] width 411 height 415
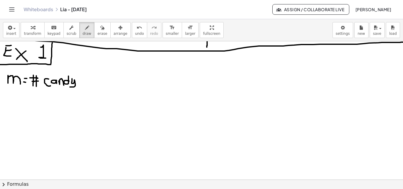
drag, startPoint x: 72, startPoint y: 79, endPoint x: 73, endPoint y: 85, distance: 5.9
click at [69, 87] on div at bounding box center [205, 15] width 411 height 415
drag, startPoint x: 84, startPoint y: 78, endPoint x: 87, endPoint y: 79, distance: 3.0
click at [85, 78] on div at bounding box center [205, 15] width 411 height 415
drag, startPoint x: 92, startPoint y: 83, endPoint x: 93, endPoint y: 86, distance: 3.9
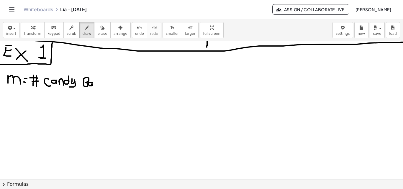
click at [93, 86] on div at bounding box center [205, 15] width 411 height 415
drag, startPoint x: 96, startPoint y: 84, endPoint x: 100, endPoint y: 82, distance: 4.8
click at [100, 82] on div at bounding box center [205, 15] width 411 height 415
drag, startPoint x: 104, startPoint y: 81, endPoint x: 96, endPoint y: 86, distance: 9.0
click at [96, 86] on div at bounding box center [205, 15] width 411 height 415
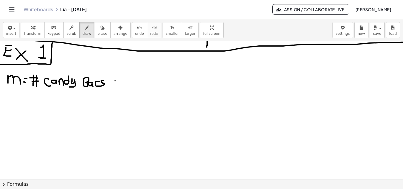
click at [115, 81] on div at bounding box center [205, 15] width 411 height 415
click at [100, 30] on icon "button" at bounding box center [102, 27] width 4 height 7
drag, startPoint x: 111, startPoint y: 85, endPoint x: 102, endPoint y: 49, distance: 37.1
click at [108, 83] on div at bounding box center [205, 15] width 411 height 415
click at [83, 32] on span "draw" at bounding box center [87, 34] width 9 height 4
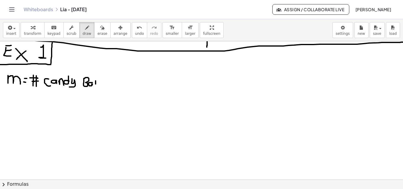
drag, startPoint x: 96, startPoint y: 83, endPoint x: 105, endPoint y: 80, distance: 10.2
click at [99, 81] on div at bounding box center [205, 15] width 411 height 415
drag, startPoint x: 105, startPoint y: 80, endPoint x: 102, endPoint y: 85, distance: 6.0
click at [102, 85] on div at bounding box center [205, 15] width 411 height 415
click at [120, 83] on div at bounding box center [205, 15] width 411 height 415
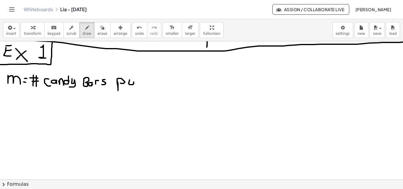
drag, startPoint x: 129, startPoint y: 82, endPoint x: 134, endPoint y: 82, distance: 4.4
click at [134, 82] on div at bounding box center [205, 15] width 411 height 415
drag, startPoint x: 138, startPoint y: 83, endPoint x: 142, endPoint y: 80, distance: 4.7
click at [142, 80] on div at bounding box center [205, 15] width 411 height 415
drag, startPoint x: 149, startPoint y: 81, endPoint x: 153, endPoint y: 81, distance: 3.8
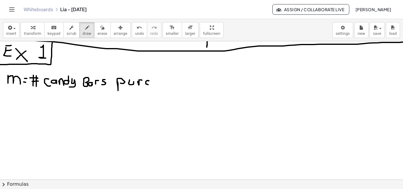
click at [149, 85] on div at bounding box center [205, 15] width 411 height 415
drag, startPoint x: 154, startPoint y: 73, endPoint x: 160, endPoint y: 83, distance: 12.6
click at [160, 83] on div at bounding box center [205, 15] width 411 height 415
drag, startPoint x: 167, startPoint y: 80, endPoint x: 176, endPoint y: 81, distance: 9.3
click at [170, 85] on div at bounding box center [205, 15] width 411 height 415
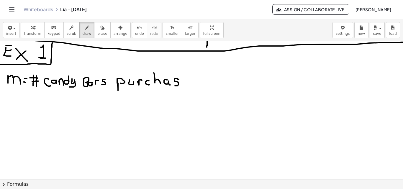
drag, startPoint x: 178, startPoint y: 79, endPoint x: 174, endPoint y: 86, distance: 7.7
click at [174, 86] on div at bounding box center [205, 15] width 411 height 415
click at [185, 85] on div at bounding box center [205, 15] width 411 height 415
drag, startPoint x: 190, startPoint y: 80, endPoint x: 190, endPoint y: 75, distance: 5.0
click at [190, 75] on div at bounding box center [205, 15] width 411 height 415
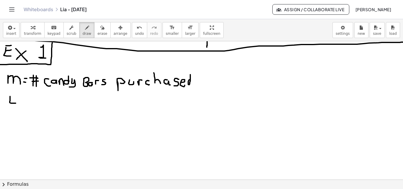
drag, startPoint x: 10, startPoint y: 96, endPoint x: 13, endPoint y: 100, distance: 4.6
click at [16, 103] on div at bounding box center [205, 15] width 411 height 415
click at [16, 99] on div at bounding box center [205, 15] width 411 height 415
drag, startPoint x: 11, startPoint y: 96, endPoint x: 14, endPoint y: 95, distance: 3.4
click at [14, 95] on div at bounding box center [205, 15] width 411 height 415
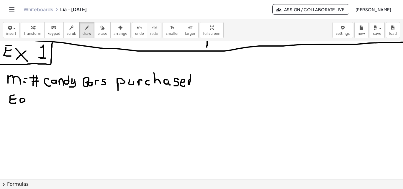
drag, startPoint x: 23, startPoint y: 99, endPoint x: 25, endPoint y: 103, distance: 4.4
click at [25, 103] on div at bounding box center [205, 15] width 411 height 415
drag, startPoint x: 33, startPoint y: 99, endPoint x: 34, endPoint y: 103, distance: 3.9
click at [34, 103] on div at bounding box center [205, 15] width 411 height 415
drag, startPoint x: 38, startPoint y: 93, endPoint x: 43, endPoint y: 104, distance: 11.7
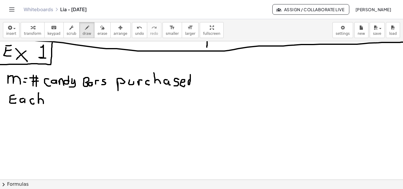
click at [43, 104] on div at bounding box center [205, 15] width 411 height 415
drag, startPoint x: 49, startPoint y: 99, endPoint x: 57, endPoint y: 103, distance: 9.1
click at [57, 103] on div at bounding box center [205, 15] width 411 height 415
drag, startPoint x: 77, startPoint y: 96, endPoint x: 80, endPoint y: 103, distance: 7.9
click at [80, 103] on div at bounding box center [205, 15] width 411 height 415
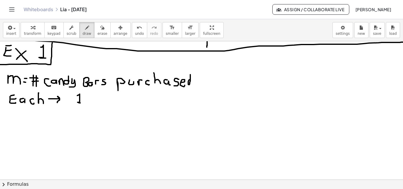
click at [83, 103] on div at bounding box center [205, 15] width 411 height 415
click at [88, 104] on div at bounding box center [205, 15] width 411 height 415
click at [98, 97] on div at bounding box center [205, 15] width 411 height 415
click at [67, 101] on div at bounding box center [205, 15] width 411 height 415
click at [71, 106] on div at bounding box center [205, 15] width 411 height 415
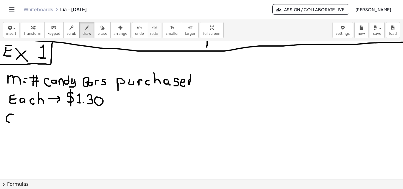
click at [14, 123] on div at bounding box center [205, 15] width 411 height 415
click at [17, 120] on div at bounding box center [205, 15] width 411 height 415
click at [17, 123] on div at bounding box center [205, 15] width 411 height 415
click at [27, 122] on div at bounding box center [205, 15] width 411 height 415
click at [31, 114] on div at bounding box center [205, 15] width 411 height 415
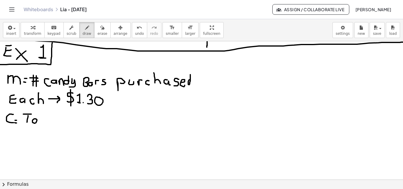
click at [34, 119] on div at bounding box center [205, 15] width 411 height 415
click at [94, 31] on button "erase" at bounding box center [102, 30] width 16 height 16
click at [9, 128] on div at bounding box center [205, 15] width 411 height 415
click at [85, 31] on icon "button" at bounding box center [87, 27] width 4 height 7
click at [14, 121] on div at bounding box center [205, 15] width 411 height 415
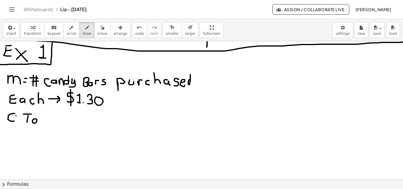
click at [18, 116] on div at bounding box center [205, 15] width 411 height 415
click at [18, 119] on div at bounding box center [205, 15] width 411 height 415
click at [41, 124] on div at bounding box center [205, 15] width 411 height 415
click at [43, 117] on div at bounding box center [205, 15] width 411 height 415
click at [51, 124] on div at bounding box center [205, 15] width 411 height 415
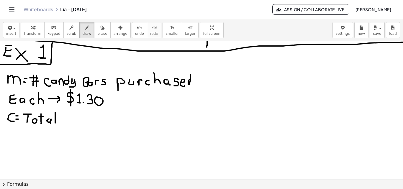
click at [55, 125] on div at bounding box center [205, 15] width 411 height 415
click at [20, 84] on div at bounding box center [205, 15] width 411 height 415
click at [83, 102] on div at bounding box center [205, 15] width 411 height 415
drag, startPoint x: 15, startPoint y: 114, endPoint x: 14, endPoint y: 122, distance: 8.0
click at [14, 122] on div at bounding box center [205, 15] width 411 height 415
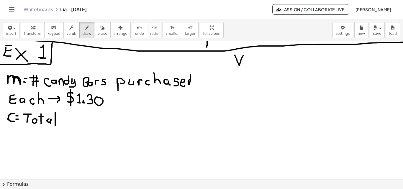
drag, startPoint x: 235, startPoint y: 55, endPoint x: 247, endPoint y: 62, distance: 13.9
click at [244, 57] on div at bounding box center [205, 15] width 411 height 415
drag, startPoint x: 247, startPoint y: 60, endPoint x: 247, endPoint y: 65, distance: 4.2
click at [247, 65] on div at bounding box center [205, 15] width 411 height 415
drag, startPoint x: 250, startPoint y: 65, endPoint x: 252, endPoint y: 60, distance: 5.3
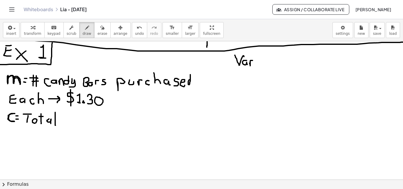
click at [252, 60] on div at bounding box center [205, 15] width 411 height 415
click at [255, 65] on div at bounding box center [205, 15] width 411 height 415
click at [254, 58] on div at bounding box center [205, 15] width 411 height 415
click at [259, 61] on div at bounding box center [205, 15] width 411 height 415
click at [100, 29] on icon "button" at bounding box center [102, 27] width 4 height 7
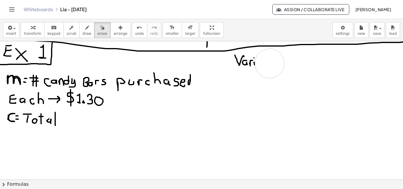
drag, startPoint x: 279, startPoint y: 68, endPoint x: 270, endPoint y: 63, distance: 10.6
click at [270, 63] on div at bounding box center [205, 15] width 411 height 415
click at [85, 28] on icon "button" at bounding box center [87, 27] width 4 height 7
drag, startPoint x: 261, startPoint y: 61, endPoint x: 263, endPoint y: 64, distance: 4.0
click at [262, 65] on div at bounding box center [205, 15] width 411 height 415
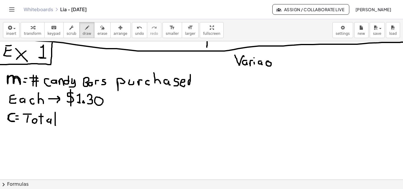
drag, startPoint x: 267, startPoint y: 61, endPoint x: 273, endPoint y: 57, distance: 6.8
click at [267, 55] on div at bounding box center [205, 15] width 411 height 415
drag, startPoint x: 274, startPoint y: 55, endPoint x: 276, endPoint y: 66, distance: 11.0
click at [276, 66] on div at bounding box center [205, 15] width 411 height 415
drag, startPoint x: 281, startPoint y: 63, endPoint x: 283, endPoint y: 66, distance: 3.0
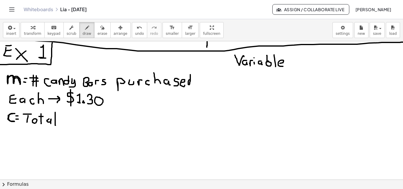
click at [283, 66] on div at bounding box center [205, 15] width 411 height 415
drag, startPoint x: 287, startPoint y: 58, endPoint x: 286, endPoint y: 65, distance: 6.5
click at [287, 66] on div at bounding box center [205, 15] width 411 height 415
click at [289, 58] on div at bounding box center [205, 15] width 411 height 415
drag, startPoint x: 240, startPoint y: 76, endPoint x: 248, endPoint y: 91, distance: 17.5
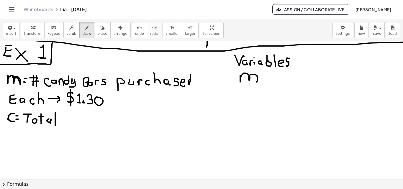
click at [256, 82] on div at bounding box center [205, 15] width 411 height 415
drag, startPoint x: 249, startPoint y: 88, endPoint x: 252, endPoint y: 96, distance: 8.1
click at [252, 96] on div at bounding box center [205, 15] width 411 height 415
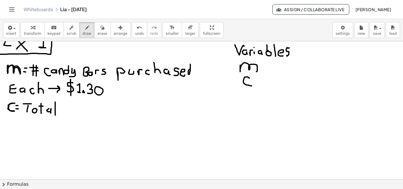
scroll to position [252, 0]
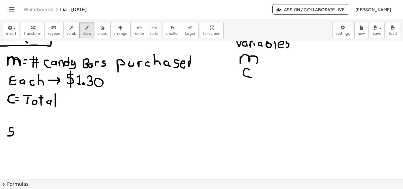
drag, startPoint x: 13, startPoint y: 128, endPoint x: 7, endPoint y: 135, distance: 9.0
drag, startPoint x: 18, startPoint y: 128, endPoint x: 22, endPoint y: 136, distance: 8.5
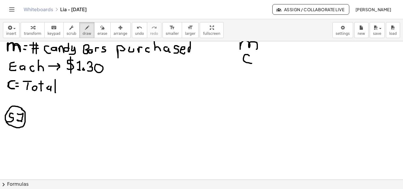
scroll to position [267, 0]
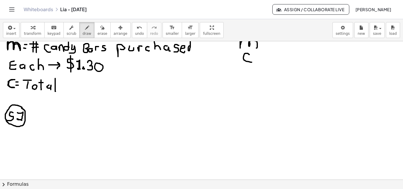
drag, startPoint x: 77, startPoint y: 61, endPoint x: 80, endPoint y: 69, distance: 8.2
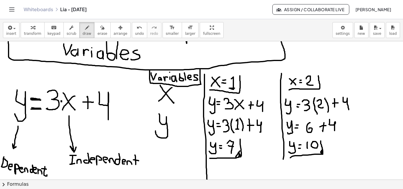
scroll to position [65, 0]
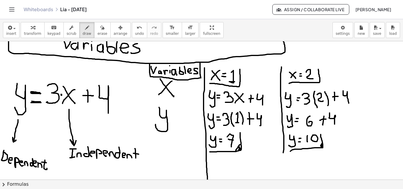
drag, startPoint x: 31, startPoint y: 93, endPoint x: 31, endPoint y: 104, distance: 11.2
click at [40, 94] on div at bounding box center [205, 183] width 411 height 415
drag, startPoint x: 31, startPoint y: 102, endPoint x: 38, endPoint y: 100, distance: 7.7
click at [38, 103] on div at bounding box center [205, 183] width 411 height 415
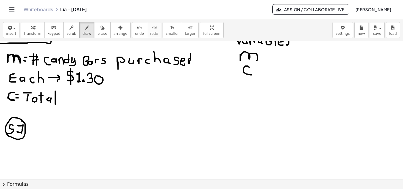
scroll to position [259, 0]
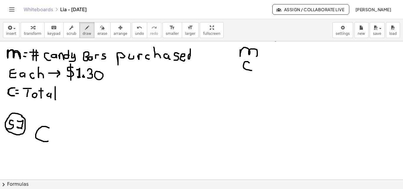
drag, startPoint x: 49, startPoint y: 128, endPoint x: 48, endPoint y: 141, distance: 13.3
click at [48, 141] on div at bounding box center [205, 59] width 411 height 553
drag, startPoint x: 54, startPoint y: 133, endPoint x: 61, endPoint y: 134, distance: 7.1
click at [61, 134] on div at bounding box center [205, 59] width 411 height 553
drag, startPoint x: 54, startPoint y: 139, endPoint x: 63, endPoint y: 139, distance: 8.6
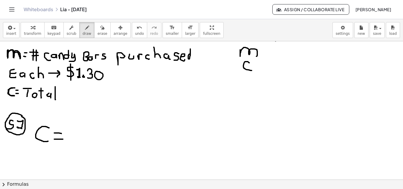
click at [63, 139] on div at bounding box center [205, 59] width 411 height 553
drag, startPoint x: 70, startPoint y: 127, endPoint x: 73, endPoint y: 141, distance: 14.4
click at [73, 141] on div at bounding box center [205, 59] width 411 height 553
click at [81, 141] on div at bounding box center [205, 59] width 411 height 553
drag, startPoint x: 86, startPoint y: 127, endPoint x: 89, endPoint y: 138, distance: 11.7
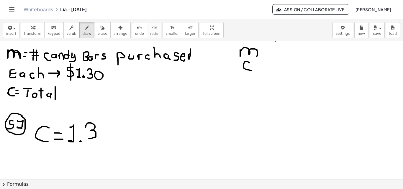
click at [89, 138] on div at bounding box center [205, 59] width 411 height 553
click at [109, 126] on div at bounding box center [205, 59] width 411 height 553
click at [121, 129] on div at bounding box center [205, 59] width 411 height 553
drag, startPoint x: 127, startPoint y: 127, endPoint x: 149, endPoint y: 138, distance: 24.8
click at [149, 138] on div at bounding box center [205, 59] width 411 height 553
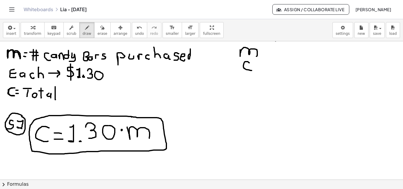
drag, startPoint x: 125, startPoint y: 116, endPoint x: 132, endPoint y: 117, distance: 6.2
click at [132, 117] on div at bounding box center [205, 59] width 411 height 553
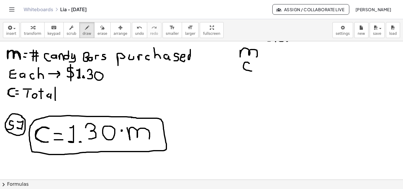
drag, startPoint x: 48, startPoint y: 129, endPoint x: 48, endPoint y: 142, distance: 13.6
click at [48, 142] on div at bounding box center [205, 59] width 411 height 553
drag, startPoint x: 54, startPoint y: 134, endPoint x: 62, endPoint y: 133, distance: 8.0
click at [62, 133] on div at bounding box center [205, 59] width 411 height 553
drag, startPoint x: 15, startPoint y: 52, endPoint x: 20, endPoint y: 58, distance: 7.4
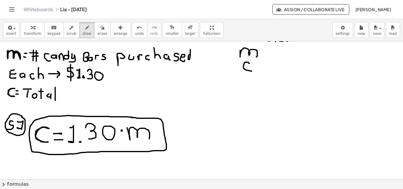
click at [20, 58] on div at bounding box center [205, 59] width 411 height 553
click at [80, 142] on div at bounding box center [205, 59] width 411 height 553
click at [121, 130] on div at bounding box center [205, 59] width 411 height 553
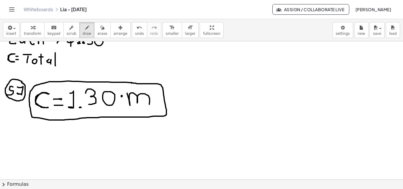
scroll to position [298, 0]
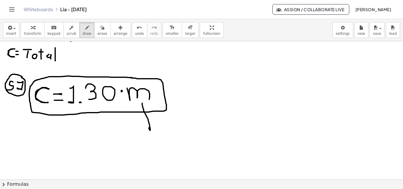
drag, startPoint x: 142, startPoint y: 103, endPoint x: 150, endPoint y: 129, distance: 26.5
click at [151, 129] on div at bounding box center [205, 20] width 411 height 553
drag, startPoint x: 43, startPoint y: 106, endPoint x: 34, endPoint y: 126, distance: 21.9
click at [34, 126] on div at bounding box center [205, 20] width 411 height 553
click at [144, 142] on div at bounding box center [205, 20] width 411 height 553
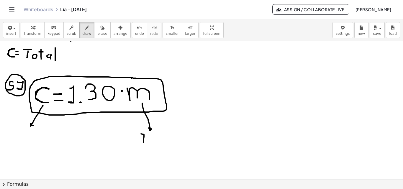
click at [146, 135] on div at bounding box center [205, 20] width 411 height 553
drag, startPoint x: 142, startPoint y: 142, endPoint x: 147, endPoint y: 143, distance: 4.5
click at [147, 143] on div at bounding box center [205, 20] width 411 height 553
drag, startPoint x: 148, startPoint y: 141, endPoint x: 153, endPoint y: 144, distance: 5.6
click at [153, 144] on div at bounding box center [205, 20] width 411 height 553
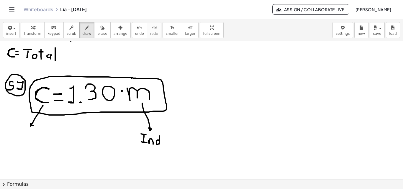
drag, startPoint x: 159, startPoint y: 140, endPoint x: 160, endPoint y: 133, distance: 7.4
click at [160, 133] on div at bounding box center [205, 20] width 411 height 553
drag, startPoint x: 35, startPoint y: 93, endPoint x: 37, endPoint y: 100, distance: 6.7
click at [37, 100] on div at bounding box center [205, 20] width 411 height 553
click at [19, 133] on div at bounding box center [205, 20] width 411 height 553
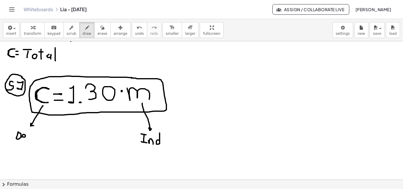
drag, startPoint x: 22, startPoint y: 137, endPoint x: 27, endPoint y: 140, distance: 5.5
click at [26, 140] on div at bounding box center [205, 20] width 411 height 553
click at [30, 137] on div at bounding box center [205, 20] width 411 height 553
click at [35, 138] on div at bounding box center [205, 20] width 411 height 553
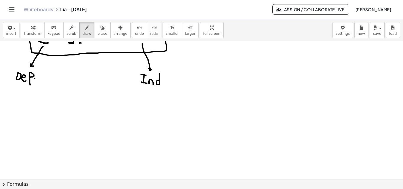
scroll to position [361, 0]
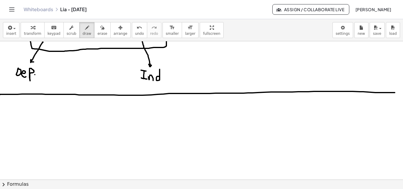
drag, startPoint x: 0, startPoint y: 95, endPoint x: 396, endPoint y: 92, distance: 396.5
drag, startPoint x: 1, startPoint y: 99, endPoint x: 6, endPoint y: 107, distance: 9.6
drag, startPoint x: 1, startPoint y: 101, endPoint x: 4, endPoint y: 100, distance: 3.1
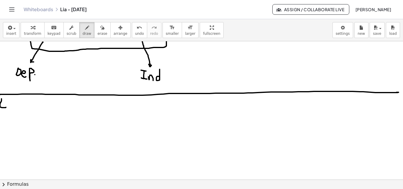
drag, startPoint x: 2, startPoint y: 98, endPoint x: 7, endPoint y: 98, distance: 4.7
drag, startPoint x: 11, startPoint y: 98, endPoint x: 19, endPoint y: 106, distance: 11.7
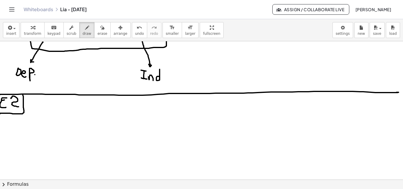
drag, startPoint x: 23, startPoint y: 97, endPoint x: 0, endPoint y: 114, distance: 28.6
drag, startPoint x: 8, startPoint y: 118, endPoint x: 9, endPoint y: 128, distance: 9.8
drag, startPoint x: 4, startPoint y: 123, endPoint x: 9, endPoint y: 123, distance: 5.0
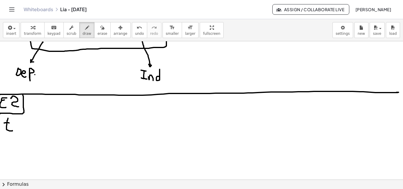
drag, startPoint x: 16, startPoint y: 126, endPoint x: 19, endPoint y: 126, distance: 3.5
drag, startPoint x: 29, startPoint y: 121, endPoint x: 29, endPoint y: 127, distance: 6.5
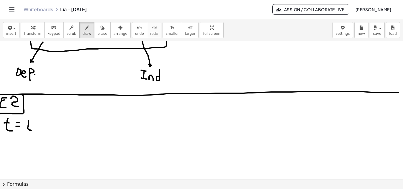
drag, startPoint x: 36, startPoint y: 122, endPoint x: 44, endPoint y: 123, distance: 8.6
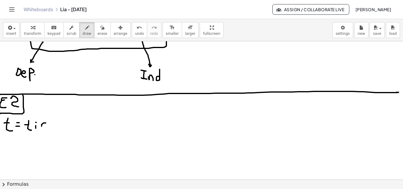
drag, startPoint x: 46, startPoint y: 123, endPoint x: 46, endPoint y: 127, distance: 4.4
drag, startPoint x: 52, startPoint y: 120, endPoint x: 53, endPoint y: 127, distance: 7.1
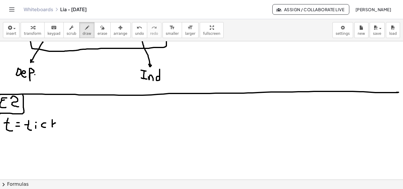
drag, startPoint x: 55, startPoint y: 123, endPoint x: 56, endPoint y: 127, distance: 3.7
drag, startPoint x: 59, startPoint y: 125, endPoint x: 62, endPoint y: 127, distance: 3.4
drag, startPoint x: 68, startPoint y: 122, endPoint x: 68, endPoint y: 129, distance: 6.8
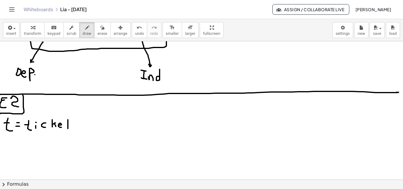
drag, startPoint x: 74, startPoint y: 122, endPoint x: 70, endPoint y: 127, distance: 6.5
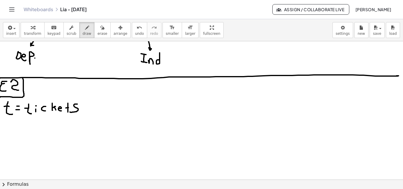
scroll to position [386, 0]
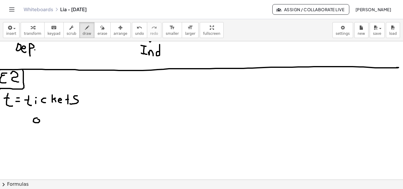
drag, startPoint x: 53, startPoint y: 119, endPoint x: 50, endPoint y: 128, distance: 9.0
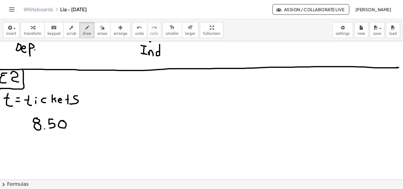
drag, startPoint x: 64, startPoint y: 121, endPoint x: 48, endPoint y: 122, distance: 15.9
drag, startPoint x: 27, startPoint y: 114, endPoint x: 28, endPoint y: 132, distance: 17.7
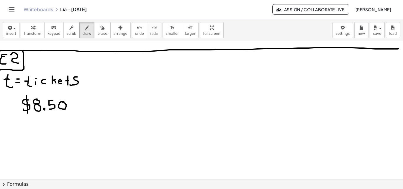
scroll to position [410, 0]
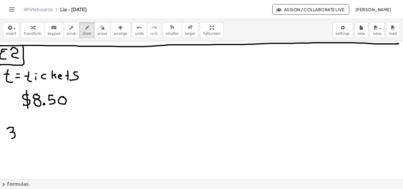
drag, startPoint x: 7, startPoint y: 129, endPoint x: 8, endPoint y: 138, distance: 9.5
drag, startPoint x: 5, startPoint y: 130, endPoint x: 2, endPoint y: 137, distance: 7.2
drag, startPoint x: 4, startPoint y: 127, endPoint x: 4, endPoint y: 139, distance: 11.8
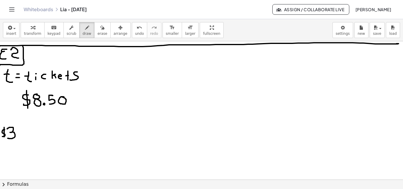
drag, startPoint x: 21, startPoint y: 133, endPoint x: 26, endPoint y: 136, distance: 6.0
drag, startPoint x: 43, startPoint y: 126, endPoint x: 35, endPoint y: 134, distance: 10.9
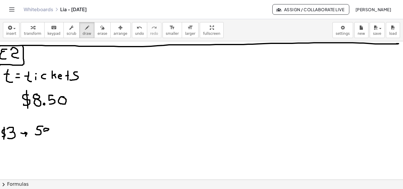
drag, startPoint x: 44, startPoint y: 131, endPoint x: 49, endPoint y: 134, distance: 5.3
drag, startPoint x: 51, startPoint y: 130, endPoint x: 57, endPoint y: 130, distance: 5.6
drag, startPoint x: 59, startPoint y: 129, endPoint x: 66, endPoint y: 130, distance: 6.5
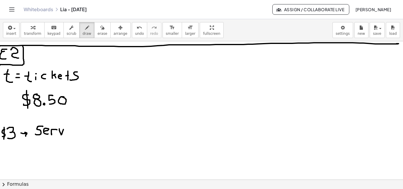
drag, startPoint x: 72, startPoint y: 128, endPoint x: 74, endPoint y: 132, distance: 4.4
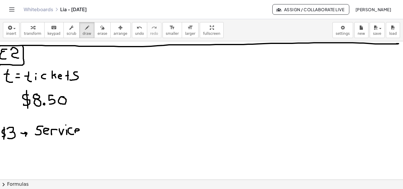
drag, startPoint x: 75, startPoint y: 131, endPoint x: 79, endPoint y: 135, distance: 5.2
drag, startPoint x: 86, startPoint y: 133, endPoint x: 88, endPoint y: 128, distance: 5.7
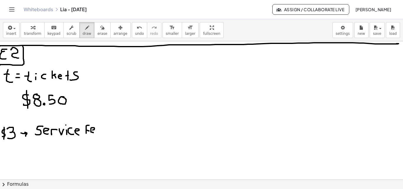
drag, startPoint x: 97, startPoint y: 130, endPoint x: 101, endPoint y: 132, distance: 4.9
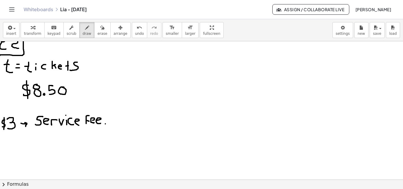
scroll to position [423, 0]
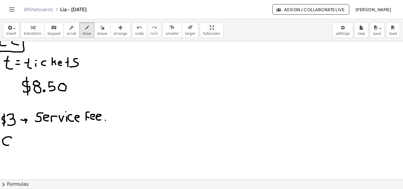
drag, startPoint x: 12, startPoint y: 138, endPoint x: 12, endPoint y: 145, distance: 6.8
drag, startPoint x: 12, startPoint y: 143, endPoint x: 16, endPoint y: 145, distance: 4.5
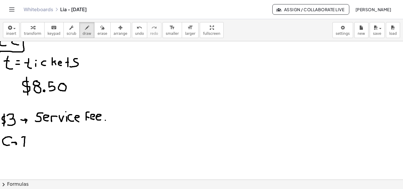
drag, startPoint x: 22, startPoint y: 137, endPoint x: 31, endPoint y: 141, distance: 9.8
drag, startPoint x: 42, startPoint y: 139, endPoint x: 41, endPoint y: 145, distance: 6.2
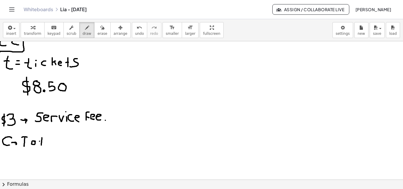
drag, startPoint x: 40, startPoint y: 141, endPoint x: 43, endPoint y: 141, distance: 3.2
drag, startPoint x: 51, startPoint y: 142, endPoint x: 57, endPoint y: 142, distance: 5.7
drag, startPoint x: 57, startPoint y: 138, endPoint x: 68, endPoint y: 139, distance: 10.7
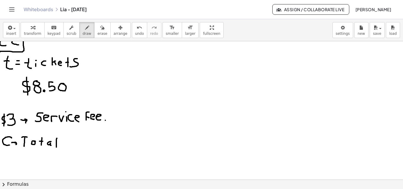
drag, startPoint x: 107, startPoint y: 55, endPoint x: 111, endPoint y: 133, distance: 78.6
drag, startPoint x: 148, startPoint y: 74, endPoint x: 146, endPoint y: 86, distance: 11.7
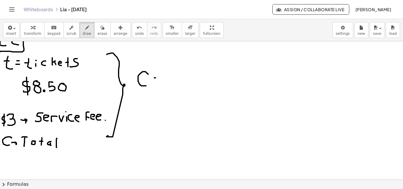
drag, startPoint x: 155, startPoint y: 82, endPoint x: 159, endPoint y: 82, distance: 3.2
drag, startPoint x: 154, startPoint y: 78, endPoint x: 157, endPoint y: 82, distance: 5.3
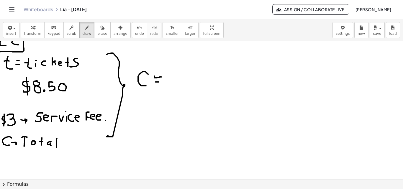
drag, startPoint x: 156, startPoint y: 82, endPoint x: 163, endPoint y: 82, distance: 6.8
drag, startPoint x: 7, startPoint y: 56, endPoint x: 8, endPoint y: 64, distance: 8.3
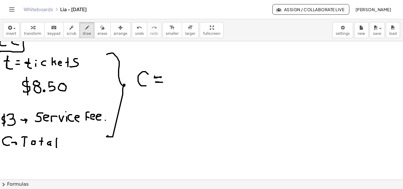
drag, startPoint x: 5, startPoint y: 60, endPoint x: 21, endPoint y: 60, distance: 16.2
drag, startPoint x: 155, startPoint y: 78, endPoint x: 160, endPoint y: 78, distance: 5.3
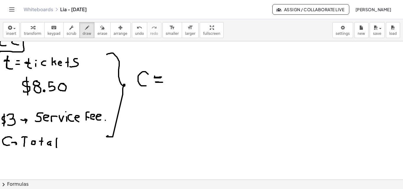
drag, startPoint x: 197, startPoint y: 72, endPoint x: 198, endPoint y: 83, distance: 11.3
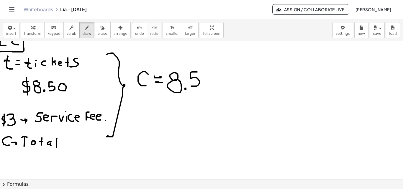
drag, startPoint x: 225, startPoint y: 69, endPoint x: 229, endPoint y: 84, distance: 15.5
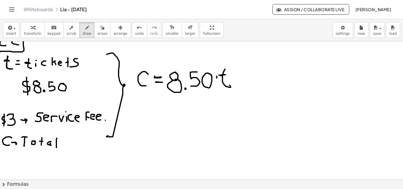
drag, startPoint x: 221, startPoint y: 76, endPoint x: 225, endPoint y: 75, distance: 4.2
drag, startPoint x: 243, startPoint y: 75, endPoint x: 243, endPoint y: 88, distance: 12.4
drag, startPoint x: 239, startPoint y: 81, endPoint x: 246, endPoint y: 81, distance: 6.8
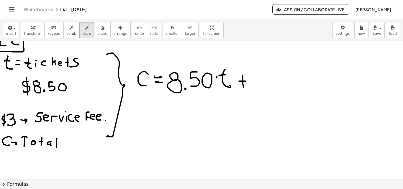
drag, startPoint x: 256, startPoint y: 74, endPoint x: 261, endPoint y: 87, distance: 13.8
drag, startPoint x: 132, startPoint y: 122, endPoint x: 135, endPoint y: 131, distance: 9.7
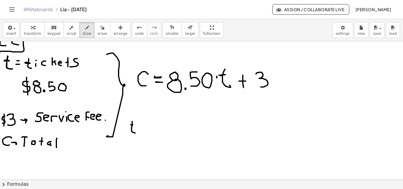
drag, startPoint x: 128, startPoint y: 125, endPoint x: 135, endPoint y: 125, distance: 7.1
drag, startPoint x: 139, startPoint y: 128, endPoint x: 142, endPoint y: 128, distance: 3.3
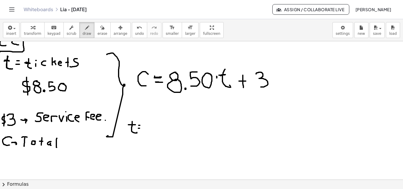
drag, startPoint x: 145, startPoint y: 123, endPoint x: 148, endPoint y: 132, distance: 9.5
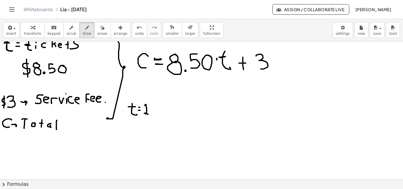
scroll to position [442, 0]
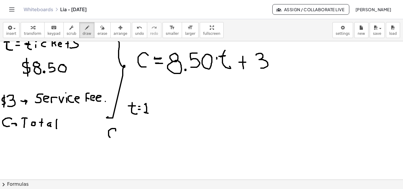
drag, startPoint x: 116, startPoint y: 131, endPoint x: 113, endPoint y: 139, distance: 8.0
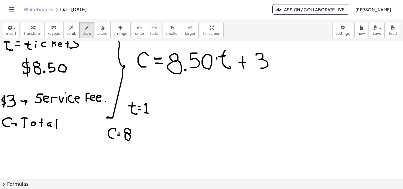
drag, startPoint x: 138, startPoint y: 130, endPoint x: 137, endPoint y: 137, distance: 7.2
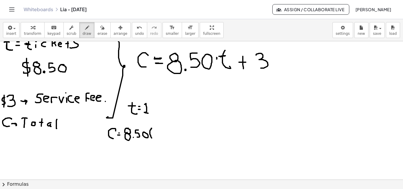
drag, startPoint x: 151, startPoint y: 129, endPoint x: 154, endPoint y: 136, distance: 8.1
drag, startPoint x: 154, startPoint y: 132, endPoint x: 156, endPoint y: 137, distance: 4.5
drag, startPoint x: 157, startPoint y: 129, endPoint x: 158, endPoint y: 139, distance: 9.5
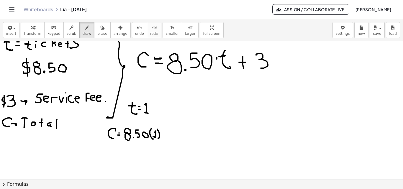
drag, startPoint x: 165, startPoint y: 130, endPoint x: 165, endPoint y: 136, distance: 6.2
drag, startPoint x: 164, startPoint y: 132, endPoint x: 168, endPoint y: 132, distance: 4.1
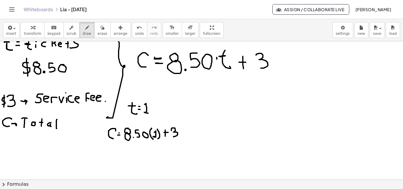
drag, startPoint x: 172, startPoint y: 128, endPoint x: 172, endPoint y: 137, distance: 8.9
drag, startPoint x: 114, startPoint y: 150, endPoint x: 116, endPoint y: 156, distance: 6.4
click at [99, 27] on button "erase" at bounding box center [102, 30] width 16 height 16
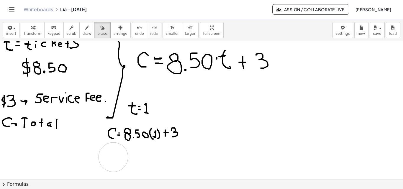
drag, startPoint x: 116, startPoint y: 160, endPoint x: 113, endPoint y: 157, distance: 4.0
click at [83, 34] on span "draw" at bounding box center [87, 34] width 9 height 4
drag, startPoint x: 112, startPoint y: 153, endPoint x: 114, endPoint y: 156, distance: 4.0
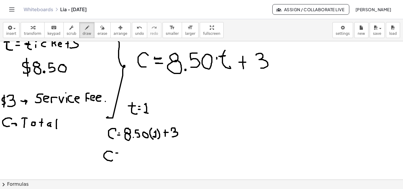
drag, startPoint x: 128, startPoint y: 152, endPoint x: 128, endPoint y: 160, distance: 8.0
drag, startPoint x: 132, startPoint y: 153, endPoint x: 132, endPoint y: 162, distance: 9.8
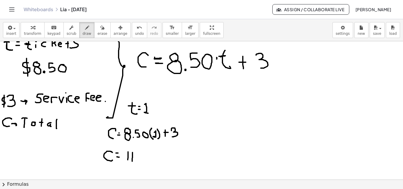
drag, startPoint x: 144, startPoint y: 155, endPoint x: 139, endPoint y: 161, distance: 8.1
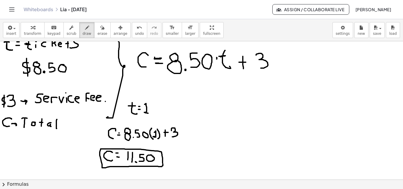
drag, startPoint x: 238, startPoint y: 101, endPoint x: 240, endPoint y: 113, distance: 12.8
drag, startPoint x: 232, startPoint y: 103, endPoint x: 241, endPoint y: 103, distance: 8.6
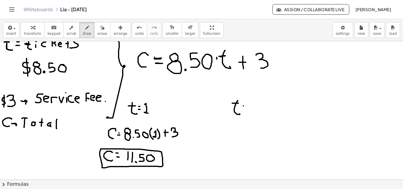
drag, startPoint x: 249, startPoint y: 103, endPoint x: 254, endPoint y: 113, distance: 11.6
drag, startPoint x: 196, startPoint y: 106, endPoint x: 200, endPoint y: 171, distance: 65.0
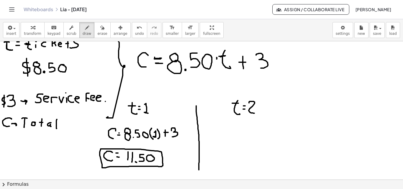
drag, startPoint x: 211, startPoint y: 126, endPoint x: 210, endPoint y: 134, distance: 7.5
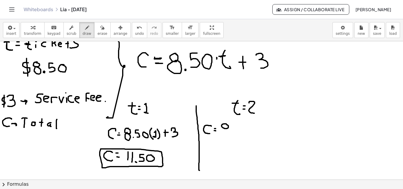
drag, startPoint x: 238, startPoint y: 126, endPoint x: 234, endPoint y: 135, distance: 10.2
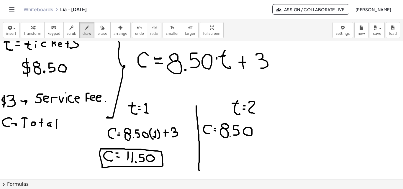
drag, startPoint x: 258, startPoint y: 124, endPoint x: 258, endPoint y: 137, distance: 12.7
drag, startPoint x: 259, startPoint y: 128, endPoint x: 266, endPoint y: 135, distance: 9.4
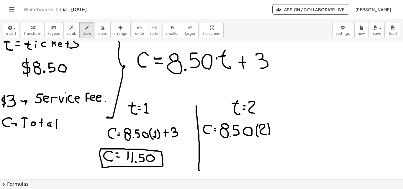
drag, startPoint x: 268, startPoint y: 123, endPoint x: 268, endPoint y: 139, distance: 15.6
drag, startPoint x: 279, startPoint y: 125, endPoint x: 280, endPoint y: 134, distance: 8.9
drag, startPoint x: 276, startPoint y: 131, endPoint x: 283, endPoint y: 130, distance: 6.8
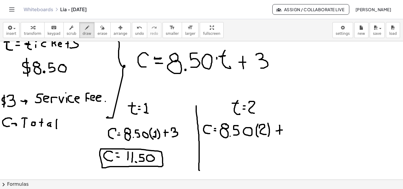
drag, startPoint x: 287, startPoint y: 124, endPoint x: 288, endPoint y: 135, distance: 11.3
drag, startPoint x: 208, startPoint y: 152, endPoint x: 209, endPoint y: 157, distance: 5.7
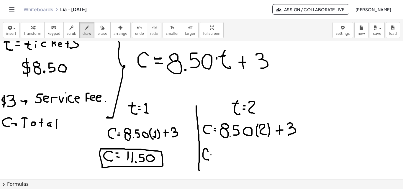
drag, startPoint x: 232, startPoint y: 150, endPoint x: 231, endPoint y: 159, distance: 9.5
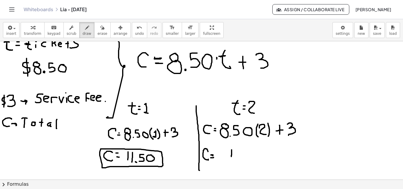
drag, startPoint x: 237, startPoint y: 152, endPoint x: 240, endPoint y: 161, distance: 9.5
drag, startPoint x: 256, startPoint y: 150, endPoint x: 256, endPoint y: 160, distance: 9.4
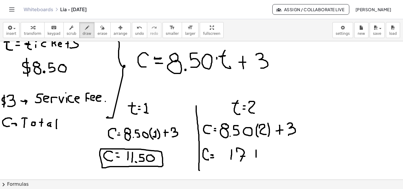
drag, startPoint x: 254, startPoint y: 155, endPoint x: 265, endPoint y: 153, distance: 11.7
drag, startPoint x: 266, startPoint y: 151, endPoint x: 254, endPoint y: 149, distance: 12.6
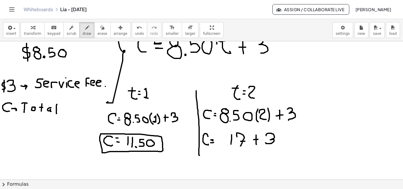
scroll to position [461, 0]
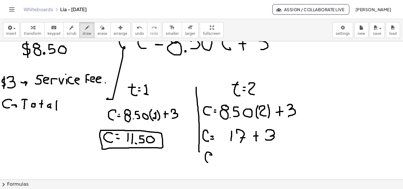
drag, startPoint x: 210, startPoint y: 155, endPoint x: 211, endPoint y: 163, distance: 7.8
drag, startPoint x: 230, startPoint y: 156, endPoint x: 237, endPoint y: 159, distance: 7.5
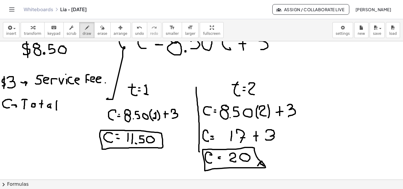
drag, startPoint x: 258, startPoint y: 160, endPoint x: 188, endPoint y: 155, distance: 70.0
drag, startPoint x: 86, startPoint y: 150, endPoint x: 88, endPoint y: 138, distance: 12.3
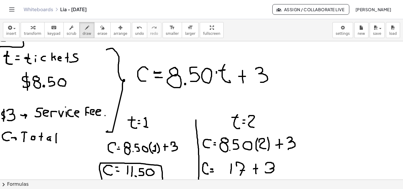
scroll to position [424, 0]
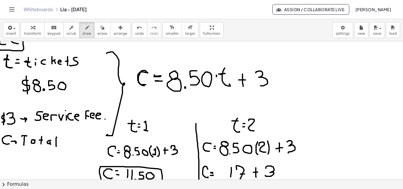
drag, startPoint x: 147, startPoint y: 73, endPoint x: 146, endPoint y: 79, distance: 6.5
drag, startPoint x: 138, startPoint y: 66, endPoint x: 134, endPoint y: 52, distance: 14.6
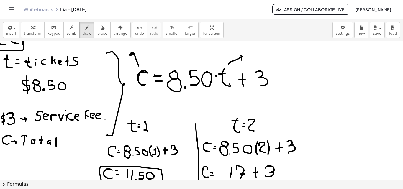
drag, startPoint x: 228, startPoint y: 64, endPoint x: 241, endPoint y: 60, distance: 13.6
drag, startPoint x: 135, startPoint y: 47, endPoint x: 145, endPoint y: 47, distance: 9.4
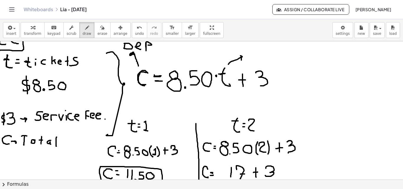
drag, startPoint x: 249, startPoint y: 52, endPoint x: 249, endPoint y: 56, distance: 4.7
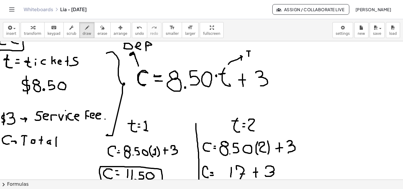
drag, startPoint x: 247, startPoint y: 51, endPoint x: 250, endPoint y: 51, distance: 3.5
drag, startPoint x: 251, startPoint y: 54, endPoint x: 255, endPoint y: 58, distance: 5.3
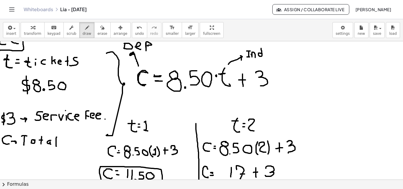
drag, startPoint x: 260, startPoint y: 53, endPoint x: 261, endPoint y: 47, distance: 6.2
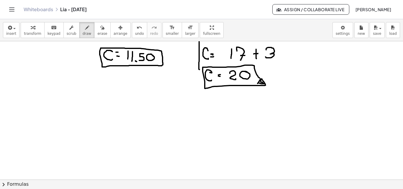
scroll to position [546, 0]
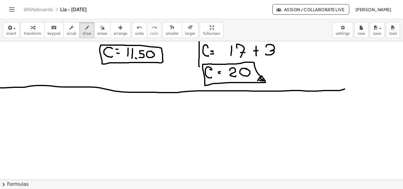
drag, startPoint x: 0, startPoint y: 88, endPoint x: 345, endPoint y: 88, distance: 345.1
drag, startPoint x: 3, startPoint y: 95, endPoint x: 6, endPoint y: 102, distance: 8.1
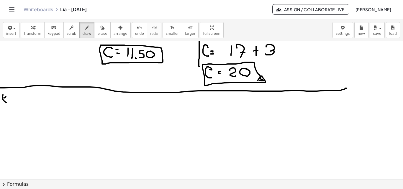
drag, startPoint x: 3, startPoint y: 94, endPoint x: 7, endPoint y: 93, distance: 4.6
drag, startPoint x: 11, startPoint y: 94, endPoint x: 14, endPoint y: 98, distance: 5.4
drag, startPoint x: 20, startPoint y: 89, endPoint x: 0, endPoint y: 109, distance: 27.7
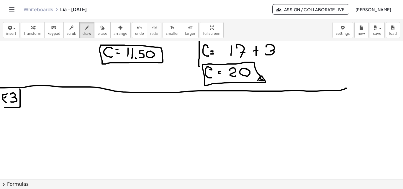
drag, startPoint x: 6, startPoint y: 102, endPoint x: 9, endPoint y: 102, distance: 3.2
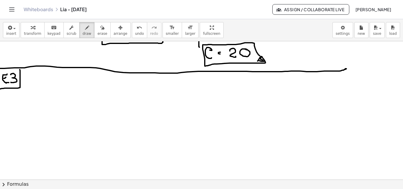
scroll to position [568, 0]
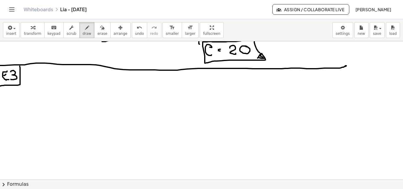
drag, startPoint x: 6, startPoint y: 100, endPoint x: 17, endPoint y: 110, distance: 15.0
drag, startPoint x: 21, startPoint y: 101, endPoint x: 25, endPoint y: 101, distance: 4.1
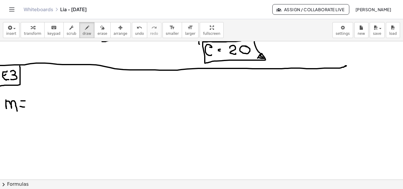
drag, startPoint x: 20, startPoint y: 106, endPoint x: 25, endPoint y: 107, distance: 4.8
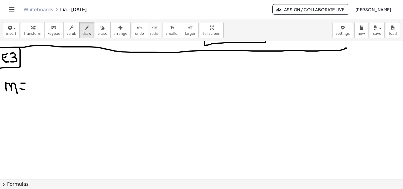
scroll to position [589, 0]
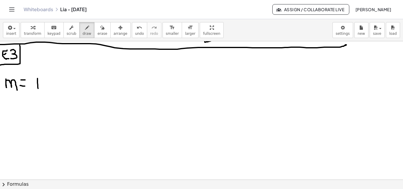
drag, startPoint x: 37, startPoint y: 78, endPoint x: 38, endPoint y: 88, distance: 10.0
drag, startPoint x: 41, startPoint y: 80, endPoint x: 41, endPoint y: 89, distance: 8.8
drag, startPoint x: 37, startPoint y: 82, endPoint x: 47, endPoint y: 84, distance: 10.3
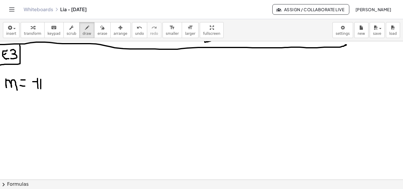
drag, startPoint x: 35, startPoint y: 86, endPoint x: 45, endPoint y: 86, distance: 10.0
drag, startPoint x: 55, startPoint y: 86, endPoint x: 58, endPoint y: 80, distance: 6.7
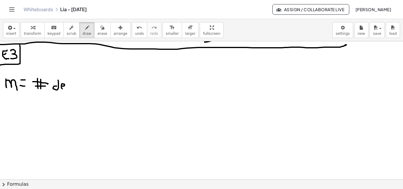
drag, startPoint x: 76, startPoint y: 93, endPoint x: 78, endPoint y: 85, distance: 8.1
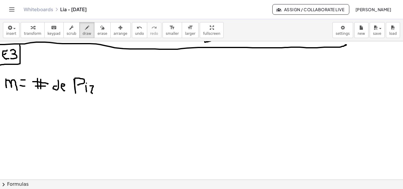
drag, startPoint x: 91, startPoint y: 86, endPoint x: 93, endPoint y: 93, distance: 7.5
drag, startPoint x: 97, startPoint y: 85, endPoint x: 99, endPoint y: 93, distance: 7.8
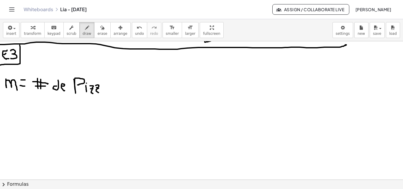
drag, startPoint x: 99, startPoint y: 88, endPoint x: 105, endPoint y: 86, distance: 7.1
drag, startPoint x: 107, startPoint y: 85, endPoint x: 108, endPoint y: 90, distance: 5.4
drag, startPoint x: 117, startPoint y: 83, endPoint x: 113, endPoint y: 92, distance: 9.2
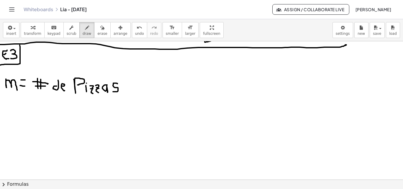
drag, startPoint x: 12, startPoint y: 104, endPoint x: 12, endPoint y: 115, distance: 10.6
drag, startPoint x: 17, startPoint y: 112, endPoint x: 20, endPoint y: 111, distance: 3.6
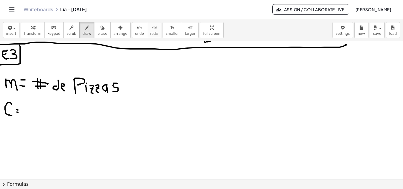
drag, startPoint x: 29, startPoint y: 107, endPoint x: 31, endPoint y: 116, distance: 9.0
drag, startPoint x: 25, startPoint y: 106, endPoint x: 31, endPoint y: 107, distance: 5.7
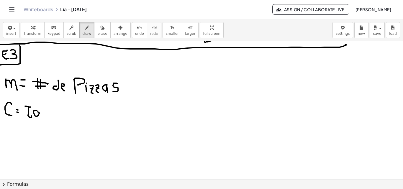
drag, startPoint x: 43, startPoint y: 107, endPoint x: 44, endPoint y: 113, distance: 5.6
drag, startPoint x: 42, startPoint y: 110, endPoint x: 45, endPoint y: 110, distance: 3.8
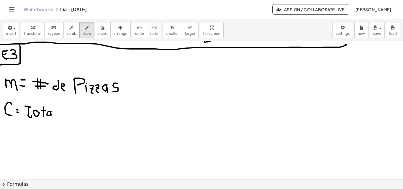
drag, startPoint x: 51, startPoint y: 111, endPoint x: 56, endPoint y: 107, distance: 6.9
drag, startPoint x: 56, startPoint y: 105, endPoint x: 57, endPoint y: 116, distance: 11.2
drag, startPoint x: 173, startPoint y: 84, endPoint x: 184, endPoint y: 94, distance: 14.0
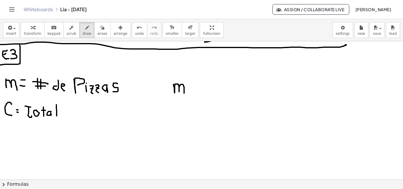
drag, startPoint x: 192, startPoint y: 84, endPoint x: 195, endPoint y: 91, distance: 7.5
drag, startPoint x: 197, startPoint y: 85, endPoint x: 201, endPoint y: 94, distance: 9.6
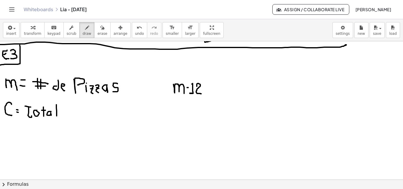
click at [100, 30] on icon "button" at bounding box center [102, 27] width 4 height 7
drag, startPoint x: 172, startPoint y: 95, endPoint x: 175, endPoint y: 88, distance: 7.0
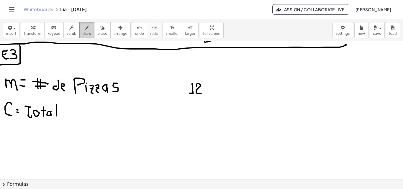
click at [85, 30] on icon "button" at bounding box center [87, 27] width 4 height 7
drag, startPoint x: 206, startPoint y: 85, endPoint x: 219, endPoint y: 93, distance: 15.0
drag, startPoint x: 12, startPoint y: 104, endPoint x: 11, endPoint y: 116, distance: 11.5
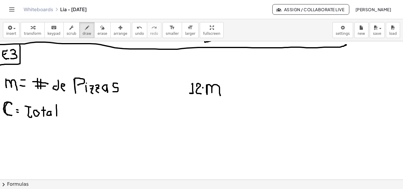
drag, startPoint x: 164, startPoint y: 83, endPoint x: 166, endPoint y: 88, distance: 5.4
drag, startPoint x: 170, startPoint y: 86, endPoint x: 176, endPoint y: 85, distance: 5.9
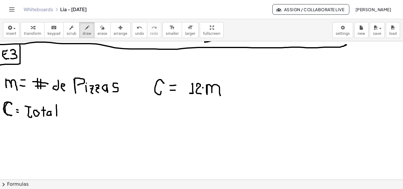
drag, startPoint x: 170, startPoint y: 90, endPoint x: 175, endPoint y: 90, distance: 5.0
drag, startPoint x: 233, startPoint y: 86, endPoint x: 232, endPoint y: 96, distance: 10.7
drag, startPoint x: 229, startPoint y: 91, endPoint x: 237, endPoint y: 92, distance: 7.7
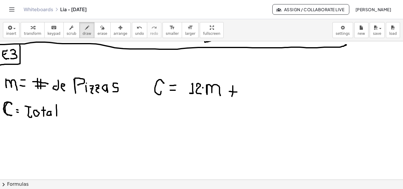
drag, startPoint x: 244, startPoint y: 85, endPoint x: 250, endPoint y: 97, distance: 13.7
drag, startPoint x: 262, startPoint y: 88, endPoint x: 255, endPoint y: 98, distance: 12.7
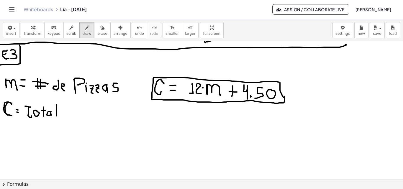
drag, startPoint x: 157, startPoint y: 74, endPoint x: 151, endPoint y: 67, distance: 8.8
drag, startPoint x: 150, startPoint y: 57, endPoint x: 155, endPoint y: 58, distance: 4.9
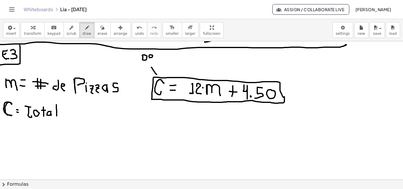
drag, startPoint x: 156, startPoint y: 56, endPoint x: 158, endPoint y: 58, distance: 3.1
drag, startPoint x: 218, startPoint y: 80, endPoint x: 221, endPoint y: 72, distance: 8.3
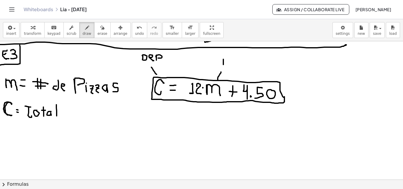
drag, startPoint x: 223, startPoint y: 59, endPoint x: 221, endPoint y: 62, distance: 3.8
drag, startPoint x: 219, startPoint y: 58, endPoint x: 223, endPoint y: 65, distance: 7.3
drag, startPoint x: 221, startPoint y: 67, endPoint x: 226, endPoint y: 67, distance: 5.0
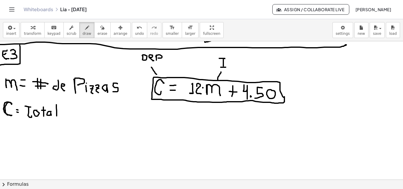
drag, startPoint x: 229, startPoint y: 64, endPoint x: 238, endPoint y: 64, distance: 9.4
drag, startPoint x: 240, startPoint y: 63, endPoint x: 239, endPoint y: 57, distance: 5.7
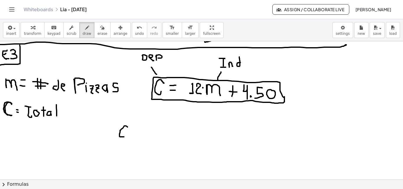
drag, startPoint x: 127, startPoint y: 127, endPoint x: 128, endPoint y: 132, distance: 5.3
drag, startPoint x: 137, startPoint y: 129, endPoint x: 137, endPoint y: 136, distance: 7.1
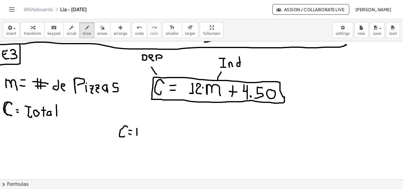
drag, startPoint x: 139, startPoint y: 131, endPoint x: 145, endPoint y: 132, distance: 6.1
drag, startPoint x: 130, startPoint y: 119, endPoint x: 142, endPoint y: 120, distance: 11.2
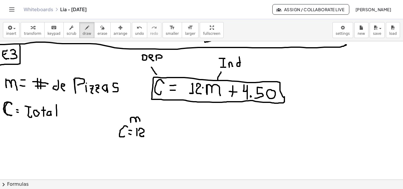
drag, startPoint x: 143, startPoint y: 121, endPoint x: 146, endPoint y: 119, distance: 3.6
drag, startPoint x: 147, startPoint y: 117, endPoint x: 150, endPoint y: 121, distance: 4.8
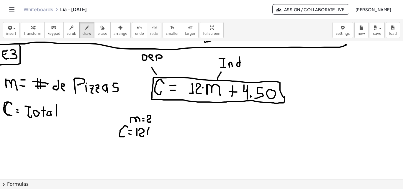
drag, startPoint x: 149, startPoint y: 128, endPoint x: 150, endPoint y: 135, distance: 6.5
drag, startPoint x: 151, startPoint y: 131, endPoint x: 155, endPoint y: 135, distance: 6.1
drag, startPoint x: 158, startPoint y: 127, endPoint x: 155, endPoint y: 136, distance: 9.4
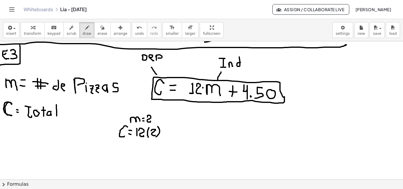
drag, startPoint x: 164, startPoint y: 128, endPoint x: 165, endPoint y: 134, distance: 6.0
drag, startPoint x: 162, startPoint y: 131, endPoint x: 166, endPoint y: 131, distance: 4.1
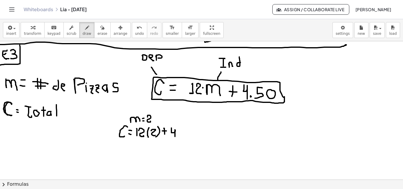
drag, startPoint x: 171, startPoint y: 128, endPoint x: 175, endPoint y: 137, distance: 9.3
drag, startPoint x: 178, startPoint y: 135, endPoint x: 181, endPoint y: 130, distance: 6.4
drag, startPoint x: 184, startPoint y: 128, endPoint x: 181, endPoint y: 135, distance: 8.1
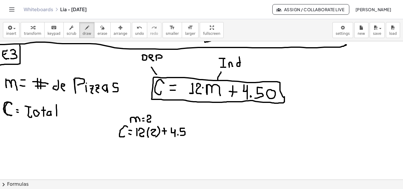
drag, startPoint x: 123, startPoint y: 146, endPoint x: 127, endPoint y: 150, distance: 5.8
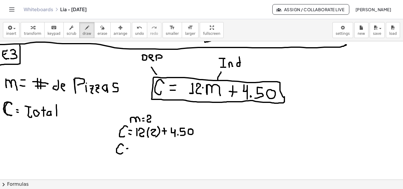
drag, startPoint x: 135, startPoint y: 146, endPoint x: 140, endPoint y: 155, distance: 10.3
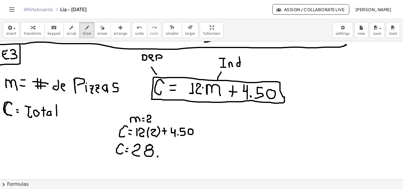
drag, startPoint x: 171, startPoint y: 145, endPoint x: 166, endPoint y: 156, distance: 11.5
drag, startPoint x: 179, startPoint y: 148, endPoint x: 183, endPoint y: 147, distance: 3.4
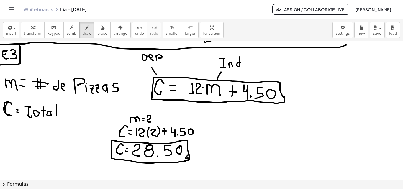
drag, startPoint x: 231, startPoint y: 84, endPoint x: 230, endPoint y: 93, distance: 8.9
drag, startPoint x: 229, startPoint y: 91, endPoint x: 237, endPoint y: 92, distance: 8.1
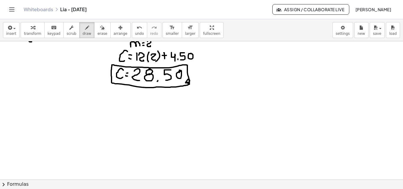
scroll to position [670, 0]
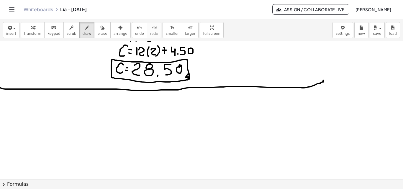
drag, startPoint x: 0, startPoint y: 88, endPoint x: 323, endPoint y: 81, distance: 323.1
drag, startPoint x: 3, startPoint y: 95, endPoint x: 4, endPoint y: 104, distance: 8.7
drag, startPoint x: 3, startPoint y: 100, endPoint x: 4, endPoint y: 96, distance: 3.6
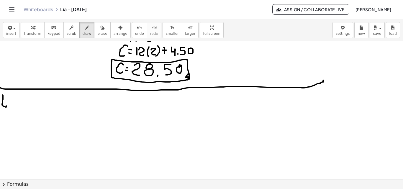
drag, startPoint x: 3, startPoint y: 95, endPoint x: 6, endPoint y: 94, distance: 3.0
drag, startPoint x: 9, startPoint y: 95, endPoint x: 16, endPoint y: 105, distance: 12.4
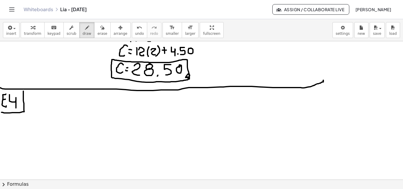
drag, startPoint x: 23, startPoint y: 91, endPoint x: 0, endPoint y: 112, distance: 31.5
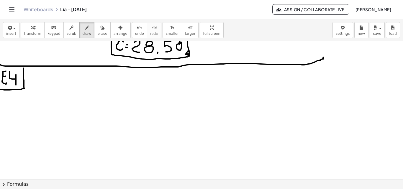
scroll to position [698, 0]
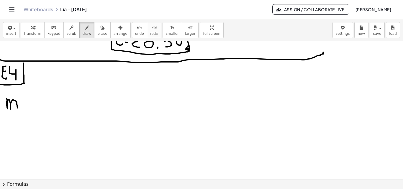
drag, startPoint x: 7, startPoint y: 99, endPoint x: 17, endPoint y: 107, distance: 13.8
drag, startPoint x: 23, startPoint y: 102, endPoint x: 26, endPoint y: 102, distance: 3.2
drag, startPoint x: 23, startPoint y: 105, endPoint x: 26, endPoint y: 106, distance: 3.1
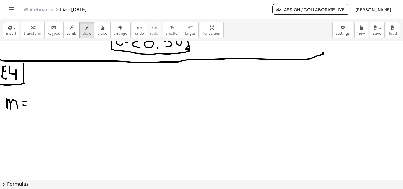
drag, startPoint x: 36, startPoint y: 97, endPoint x: 35, endPoint y: 106, distance: 8.9
drag, startPoint x: 39, startPoint y: 97, endPoint x: 39, endPoint y: 108, distance: 11.2
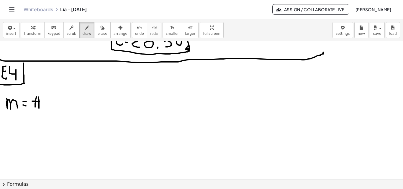
drag, startPoint x: 32, startPoint y: 101, endPoint x: 42, endPoint y: 102, distance: 10.1
drag, startPoint x: 32, startPoint y: 104, endPoint x: 45, endPoint y: 106, distance: 12.6
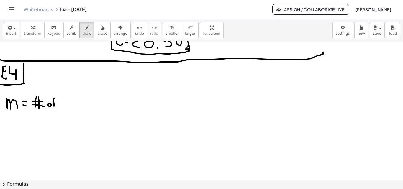
drag, startPoint x: 54, startPoint y: 106, endPoint x: 59, endPoint y: 99, distance: 8.0
drag, startPoint x: 66, startPoint y: 103, endPoint x: 70, endPoint y: 102, distance: 4.8
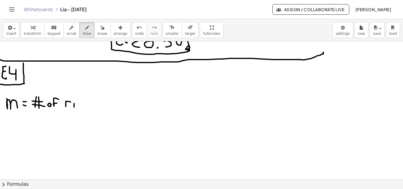
drag, startPoint x: 79, startPoint y: 102, endPoint x: 79, endPoint y: 96, distance: 5.9
drag, startPoint x: 86, startPoint y: 104, endPoint x: 86, endPoint y: 107, distance: 3.2
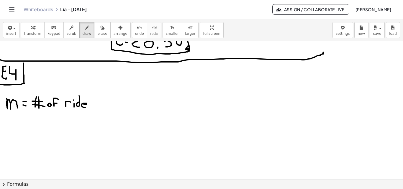
drag, startPoint x: 94, startPoint y: 103, endPoint x: 88, endPoint y: 109, distance: 8.1
drag, startPoint x: 29, startPoint y: 123, endPoint x: 23, endPoint y: 133, distance: 11.8
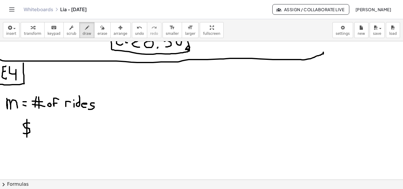
drag, startPoint x: 27, startPoint y: 124, endPoint x: 27, endPoint y: 137, distance: 13.6
drag, startPoint x: 38, startPoint y: 124, endPoint x: 41, endPoint y: 133, distance: 8.9
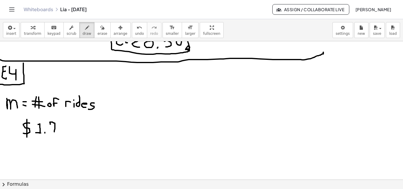
drag, startPoint x: 50, startPoint y: 124, endPoint x: 53, endPoint y: 133, distance: 9.6
drag, startPoint x: 53, startPoint y: 128, endPoint x: 56, endPoint y: 128, distance: 3.5
drag, startPoint x: 65, startPoint y: 123, endPoint x: 58, endPoint y: 133, distance: 12.4
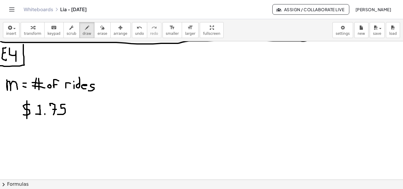
scroll to position [717, 0]
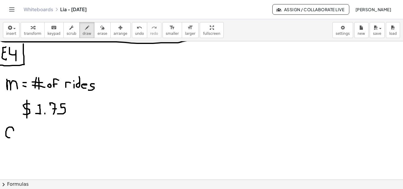
drag, startPoint x: 14, startPoint y: 131, endPoint x: 13, endPoint y: 136, distance: 5.4
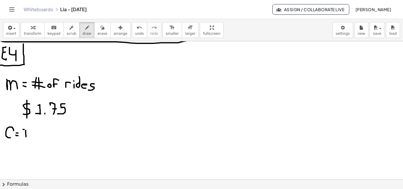
drag, startPoint x: 24, startPoint y: 129, endPoint x: 28, endPoint y: 129, distance: 3.8
drag, startPoint x: 40, startPoint y: 128, endPoint x: 40, endPoint y: 137, distance: 8.6
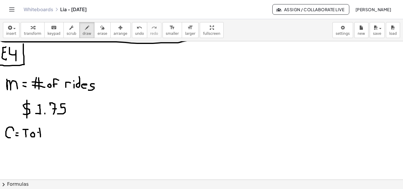
drag, startPoint x: 39, startPoint y: 132, endPoint x: 43, endPoint y: 133, distance: 4.1
drag, startPoint x: 50, startPoint y: 134, endPoint x: 50, endPoint y: 137, distance: 3.8
drag, startPoint x: 53, startPoint y: 126, endPoint x: 53, endPoint y: 138, distance: 12.4
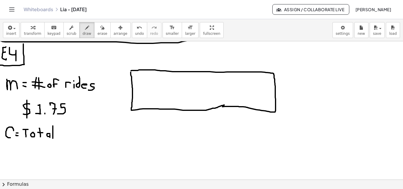
drag, startPoint x: 155, startPoint y: 78, endPoint x: 154, endPoint y: 94, distance: 16.2
drag, startPoint x: 157, startPoint y: 84, endPoint x: 167, endPoint y: 85, distance: 10.3
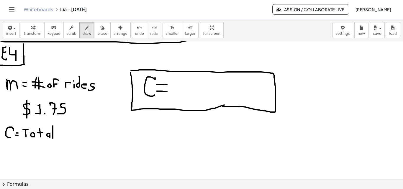
drag, startPoint x: 157, startPoint y: 91, endPoint x: 167, endPoint y: 91, distance: 10.6
drag, startPoint x: 177, startPoint y: 82, endPoint x: 181, endPoint y: 95, distance: 13.7
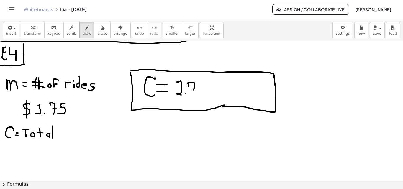
drag, startPoint x: 188, startPoint y: 86, endPoint x: 193, endPoint y: 96, distance: 10.0
drag, startPoint x: 192, startPoint y: 90, endPoint x: 196, endPoint y: 91, distance: 3.9
drag, startPoint x: 206, startPoint y: 82, endPoint x: 200, endPoint y: 94, distance: 13.1
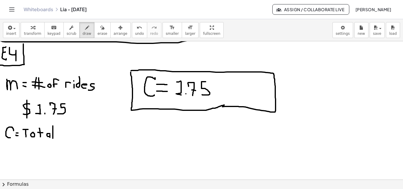
drag, startPoint x: 222, startPoint y: 83, endPoint x: 235, endPoint y: 97, distance: 19.2
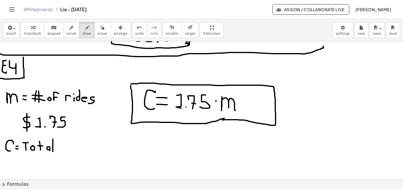
scroll to position [703, 0]
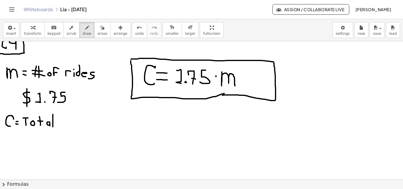
scroll to position [734, 0]
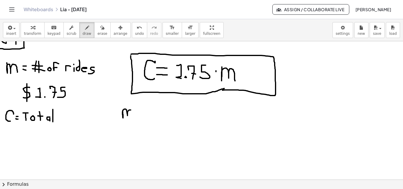
drag, startPoint x: 123, startPoint y: 117, endPoint x: 132, endPoint y: 114, distance: 9.7
drag, startPoint x: 147, startPoint y: 108, endPoint x: 147, endPoint y: 116, distance: 8.0
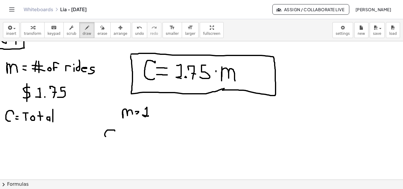
drag, startPoint x: 115, startPoint y: 131, endPoint x: 114, endPoint y: 138, distance: 7.1
drag, startPoint x: 119, startPoint y: 135, endPoint x: 122, endPoint y: 136, distance: 3.6
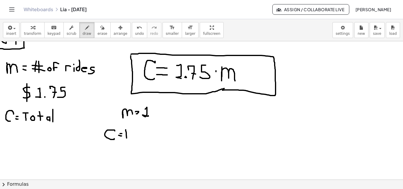
drag, startPoint x: 126, startPoint y: 130, endPoint x: 128, endPoint y: 140, distance: 10.9
drag, startPoint x: 132, startPoint y: 141, endPoint x: 134, endPoint y: 135, distance: 5.7
drag, startPoint x: 132, startPoint y: 131, endPoint x: 140, endPoint y: 141, distance: 12.9
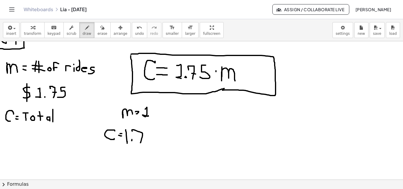
drag, startPoint x: 140, startPoint y: 136, endPoint x: 145, endPoint y: 137, distance: 5.6
drag, startPoint x: 151, startPoint y: 132, endPoint x: 149, endPoint y: 140, distance: 7.9
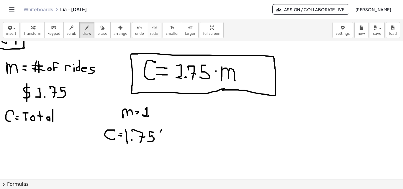
drag, startPoint x: 162, startPoint y: 130, endPoint x: 164, endPoint y: 143, distance: 13.1
drag, startPoint x: 165, startPoint y: 137, endPoint x: 169, endPoint y: 135, distance: 4.3
drag, startPoint x: 169, startPoint y: 131, endPoint x: 165, endPoint y: 145, distance: 14.1
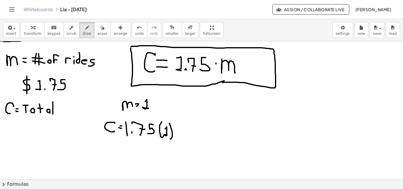
scroll to position [745, 0]
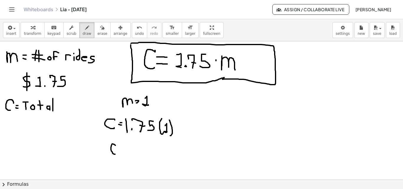
drag, startPoint x: 115, startPoint y: 145, endPoint x: 119, endPoint y: 152, distance: 7.4
drag, startPoint x: 127, startPoint y: 144, endPoint x: 129, endPoint y: 152, distance: 8.5
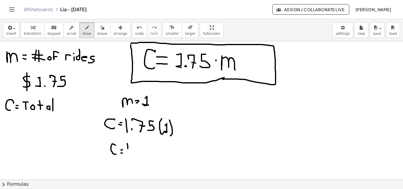
drag, startPoint x: 137, startPoint y: 147, endPoint x: 141, endPoint y: 152, distance: 6.7
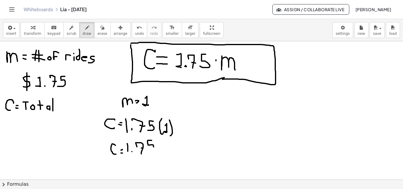
drag, startPoint x: 152, startPoint y: 140, endPoint x: 149, endPoint y: 150, distance: 9.8
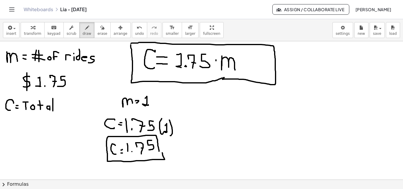
drag, startPoint x: 199, startPoint y: 102, endPoint x: 213, endPoint y: 107, distance: 14.0
drag, startPoint x: 217, startPoint y: 102, endPoint x: 220, endPoint y: 102, distance: 3.3
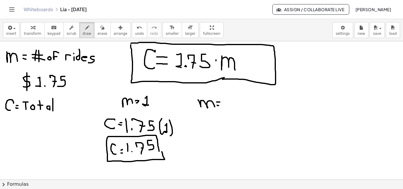
drag, startPoint x: 217, startPoint y: 105, endPoint x: 222, endPoint y: 104, distance: 5.3
drag, startPoint x: 223, startPoint y: 101, endPoint x: 230, endPoint y: 109, distance: 10.5
drag, startPoint x: 203, startPoint y: 124, endPoint x: 203, endPoint y: 132, distance: 8.3
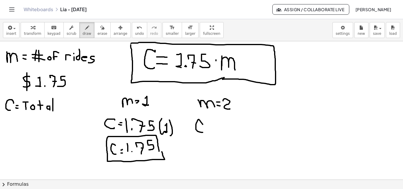
drag, startPoint x: 216, startPoint y: 121, endPoint x: 217, endPoint y: 132, distance: 10.9
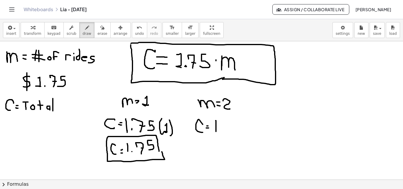
drag, startPoint x: 222, startPoint y: 124, endPoint x: 227, endPoint y: 129, distance: 7.1
drag, startPoint x: 237, startPoint y: 121, endPoint x: 234, endPoint y: 128, distance: 7.8
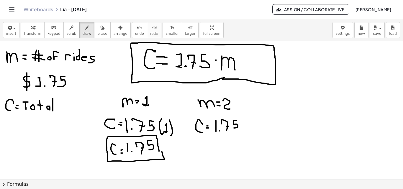
drag, startPoint x: 243, startPoint y: 119, endPoint x: 247, endPoint y: 125, distance: 6.9
drag, startPoint x: 246, startPoint y: 123, endPoint x: 251, endPoint y: 128, distance: 6.9
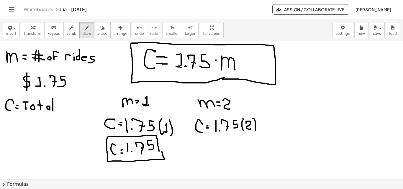
drag, startPoint x: 252, startPoint y: 118, endPoint x: 229, endPoint y: 140, distance: 31.9
drag, startPoint x: 202, startPoint y: 146, endPoint x: 203, endPoint y: 155, distance: 8.7
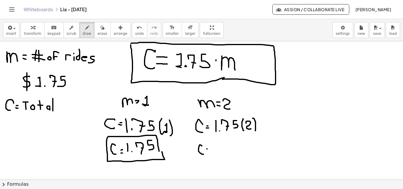
drag, startPoint x: 214, startPoint y: 147, endPoint x: 215, endPoint y: 157, distance: 9.2
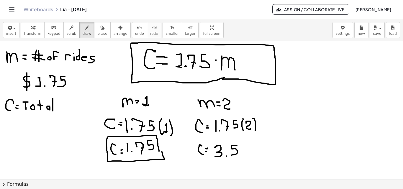
drag, startPoint x: 233, startPoint y: 146, endPoint x: 233, endPoint y: 154, distance: 8.3
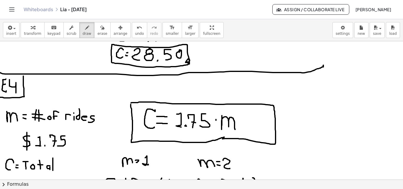
scroll to position [681, 0]
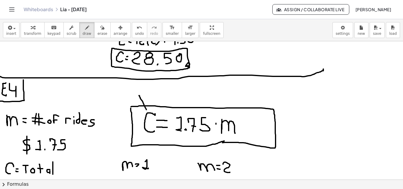
drag, startPoint x: 231, startPoint y: 115, endPoint x: 243, endPoint y: 99, distance: 19.6
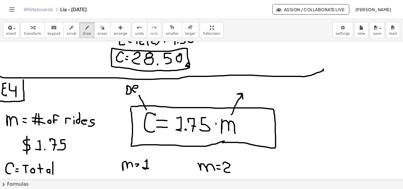
drag, startPoint x: 241, startPoint y: 84, endPoint x: 241, endPoint y: 89, distance: 5.6
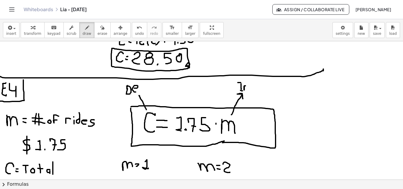
drag, startPoint x: 244, startPoint y: 86, endPoint x: 248, endPoint y: 89, distance: 4.8
drag, startPoint x: 254, startPoint y: 86, endPoint x: 253, endPoint y: 80, distance: 6.3
drag, startPoint x: 240, startPoint y: 83, endPoint x: 242, endPoint y: 86, distance: 3.1
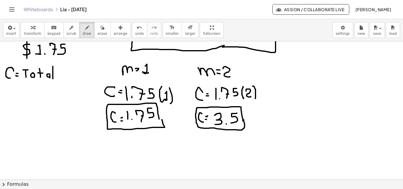
scroll to position [778, 0]
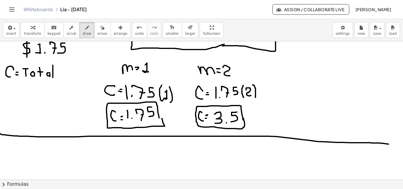
drag, startPoint x: 0, startPoint y: 134, endPoint x: 391, endPoint y: 145, distance: 390.7
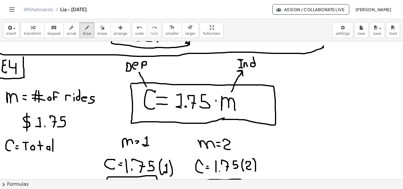
scroll to position [706, 0]
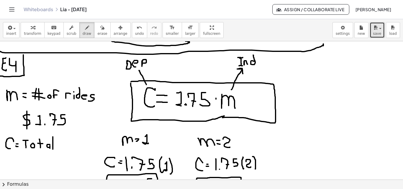
click at [380, 28] on div "button" at bounding box center [377, 27] width 9 height 7
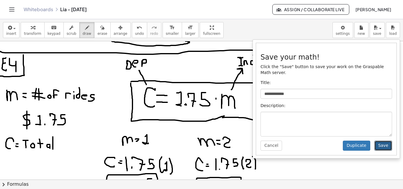
click at [384, 141] on button "Save" at bounding box center [383, 146] width 18 height 10
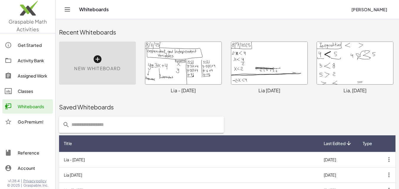
click at [386, 159] on icon "button" at bounding box center [388, 159] width 11 height 11
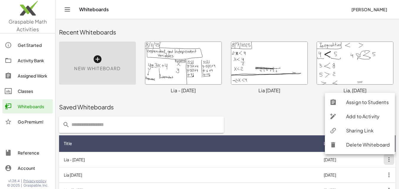
click at [363, 130] on div "Sharing Link" at bounding box center [368, 130] width 44 height 7
